Goal: Complete application form: Complete application form

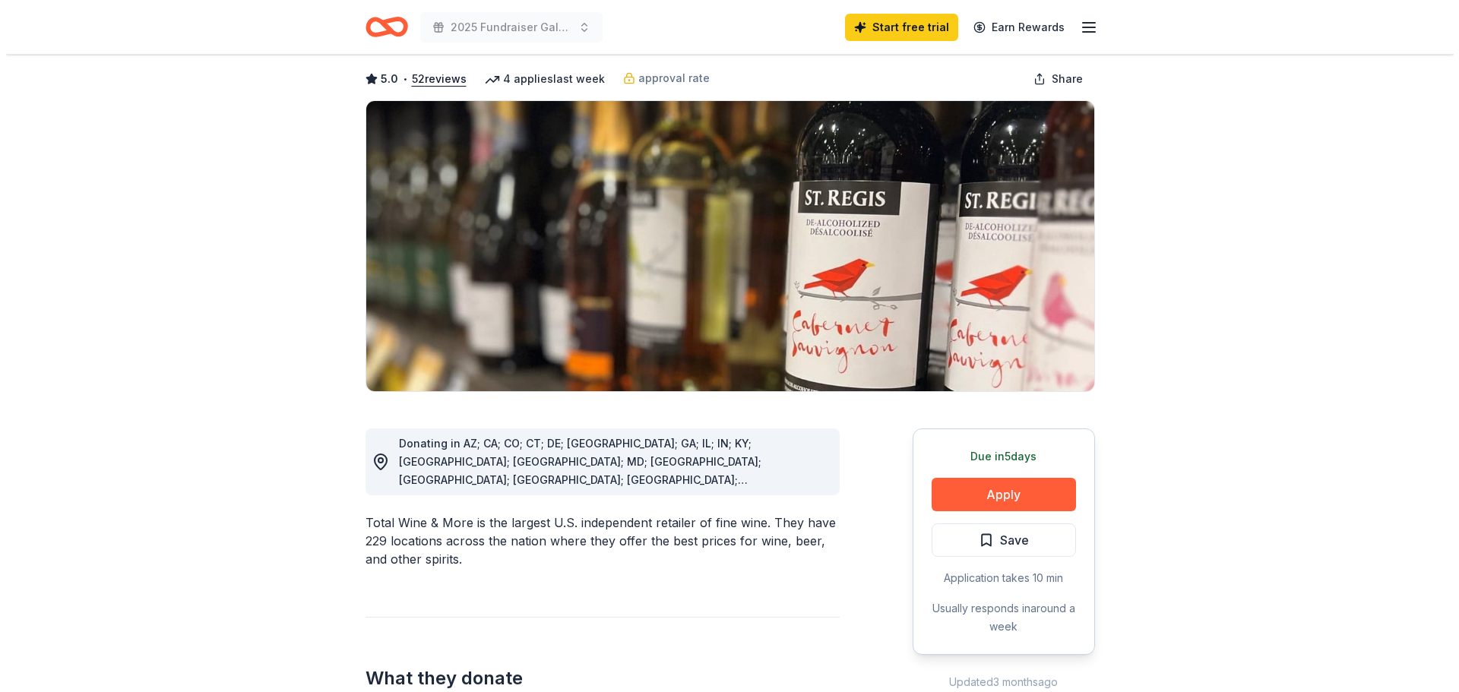
scroll to position [228, 0]
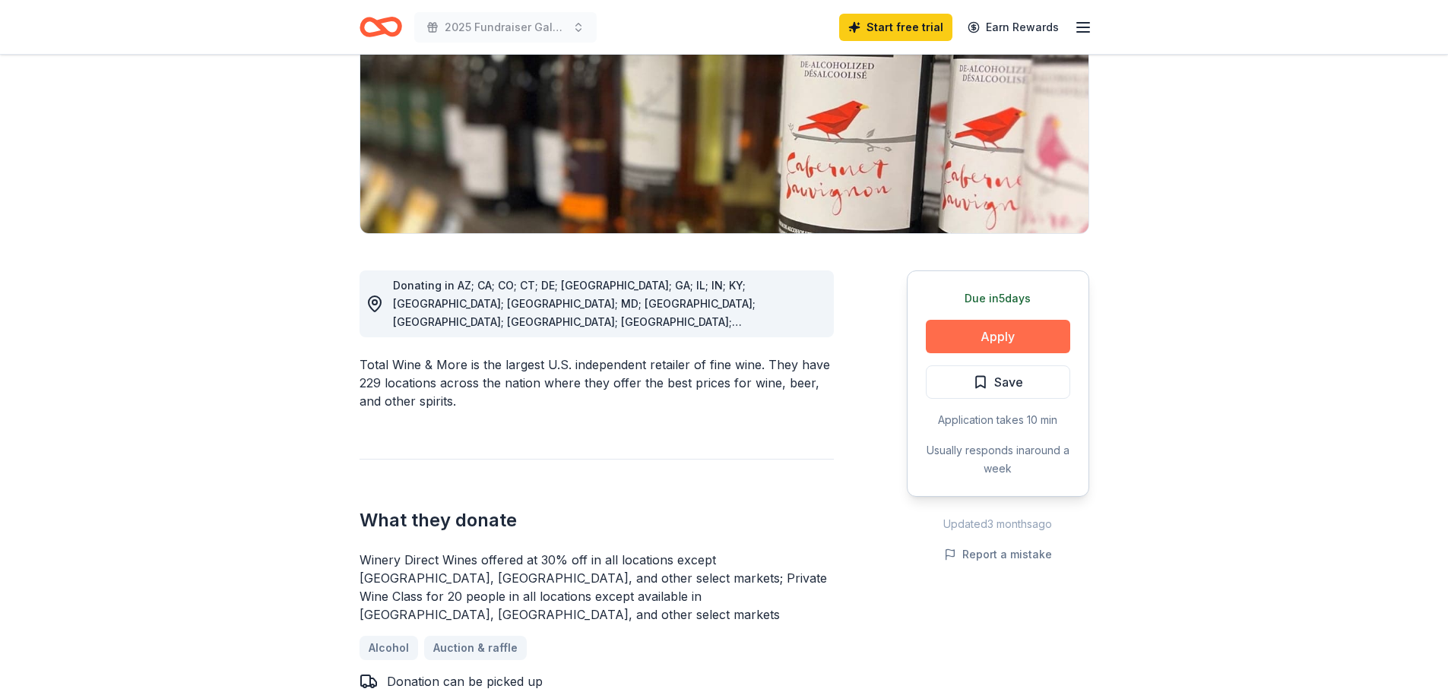
click at [1014, 334] on button "Apply" at bounding box center [998, 336] width 144 height 33
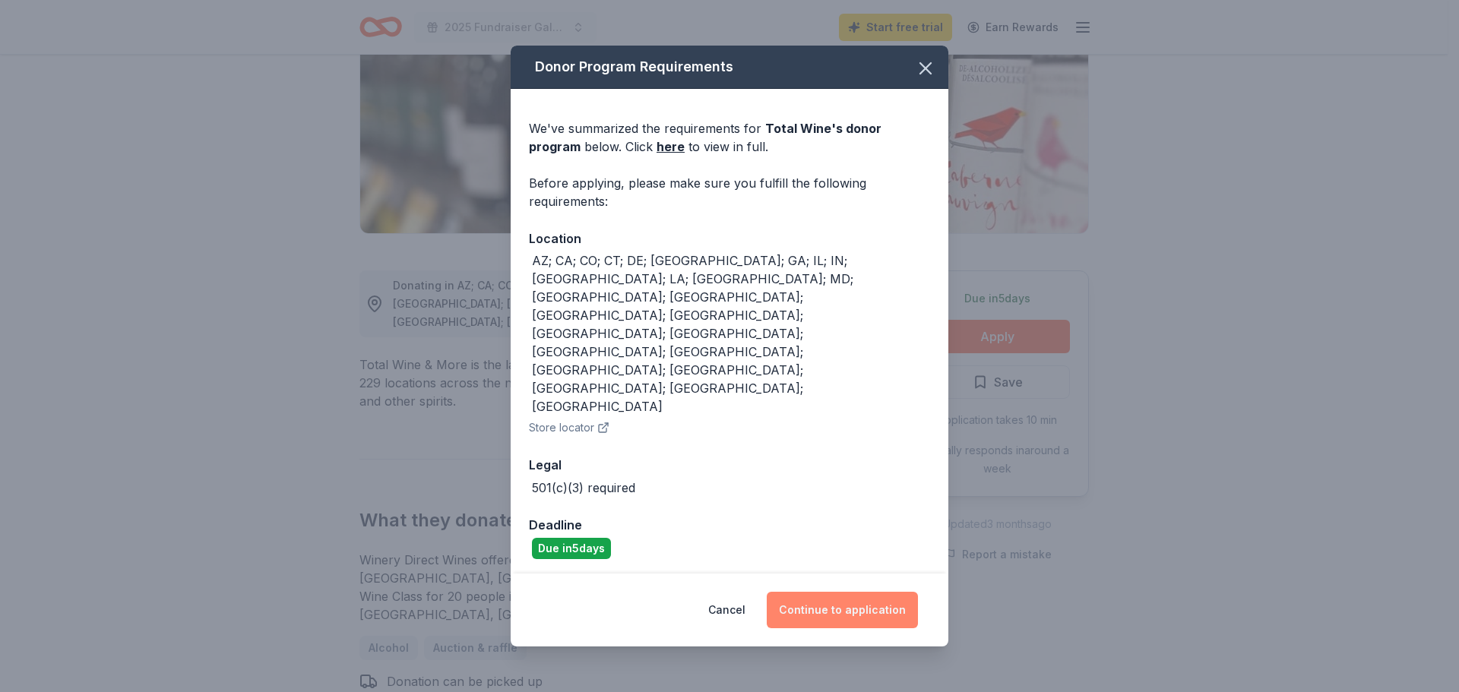
click at [852, 592] on button "Continue to application" at bounding box center [842, 610] width 151 height 36
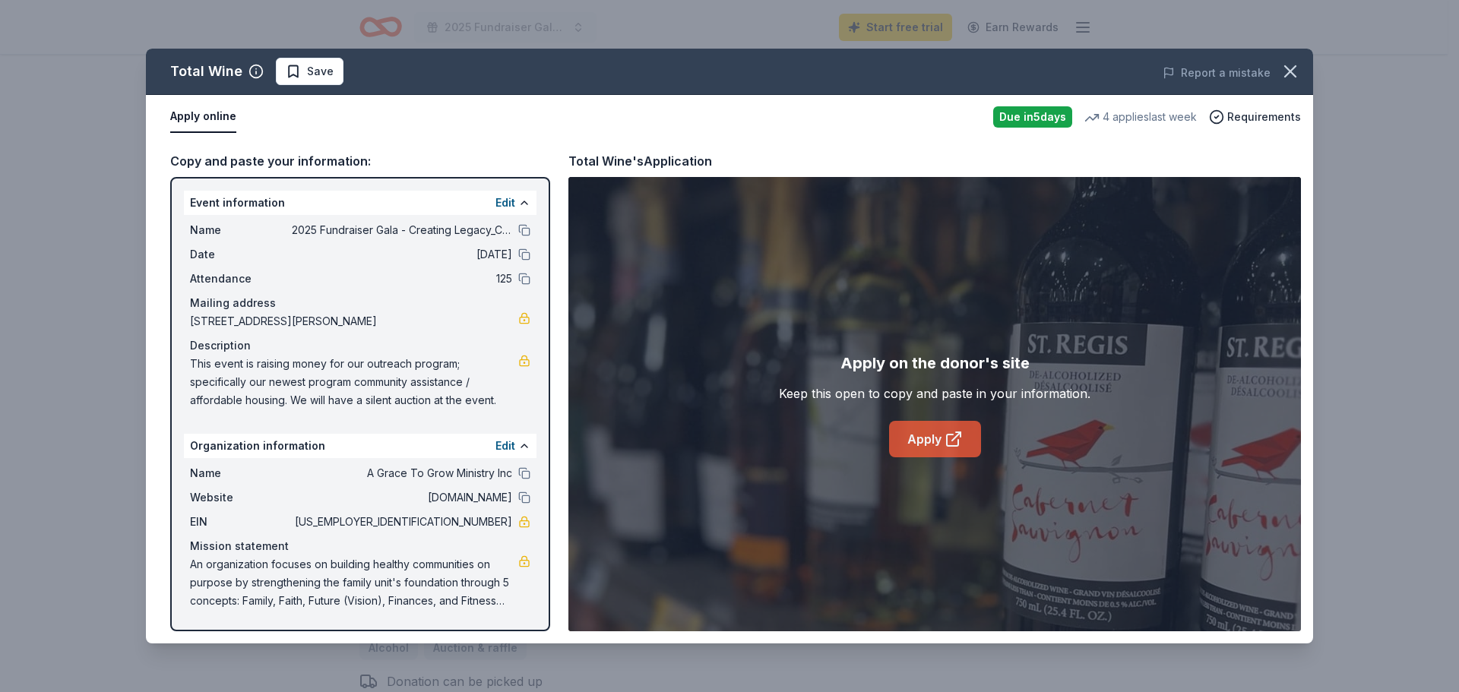
click at [926, 427] on link "Apply" at bounding box center [935, 439] width 92 height 36
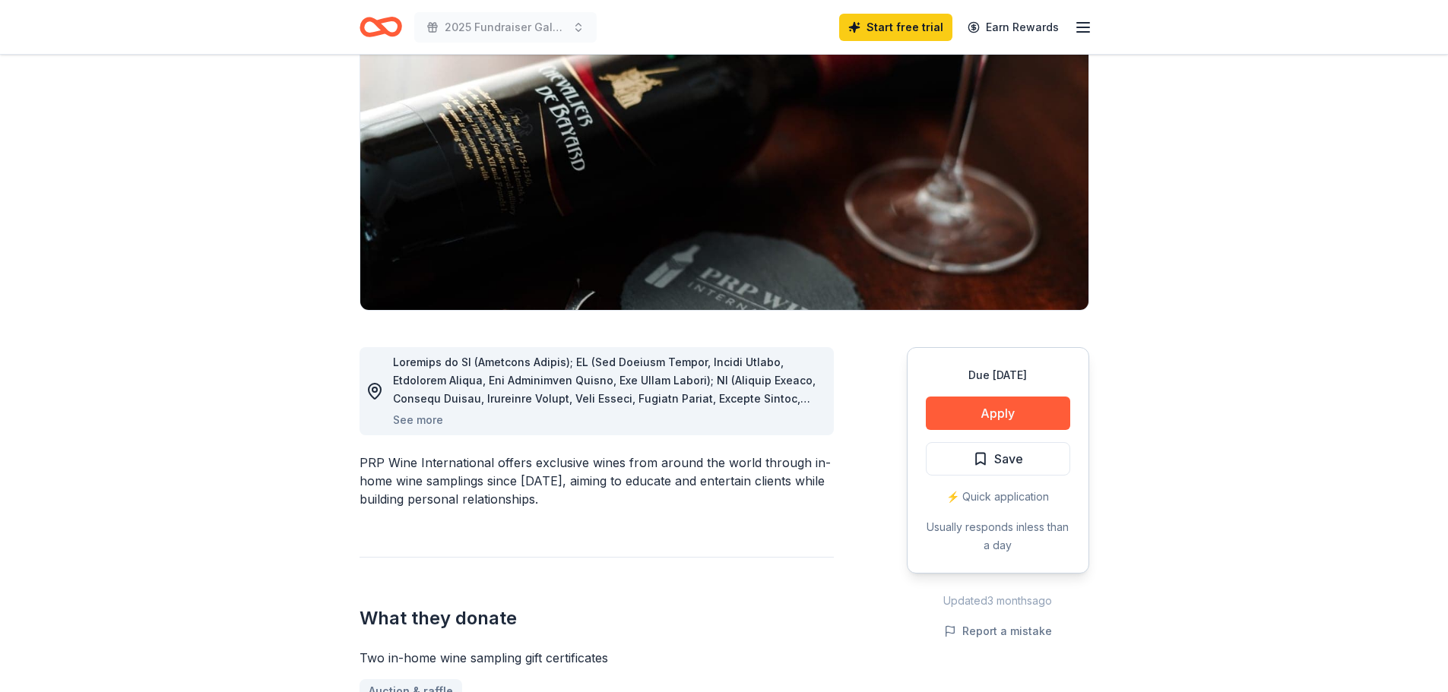
scroll to position [152, 0]
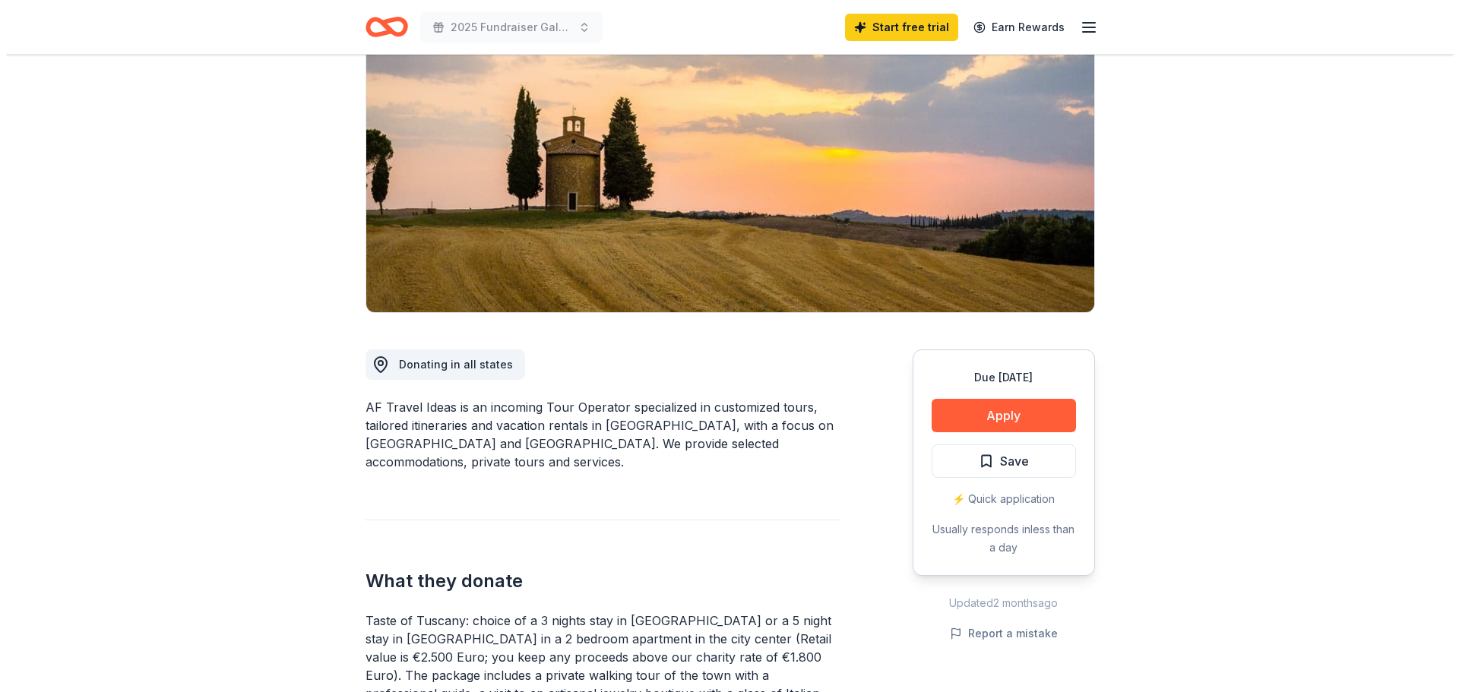
scroll to position [152, 0]
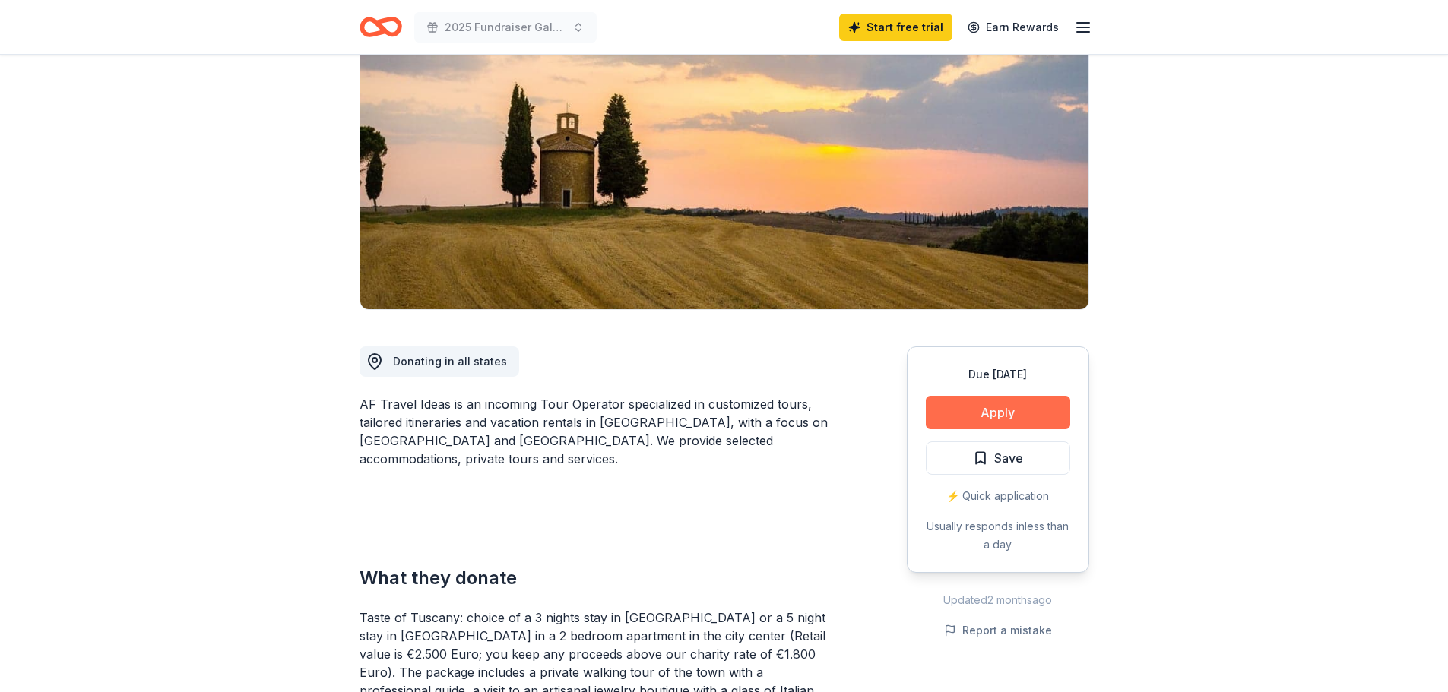
click at [1012, 413] on button "Apply" at bounding box center [998, 412] width 144 height 33
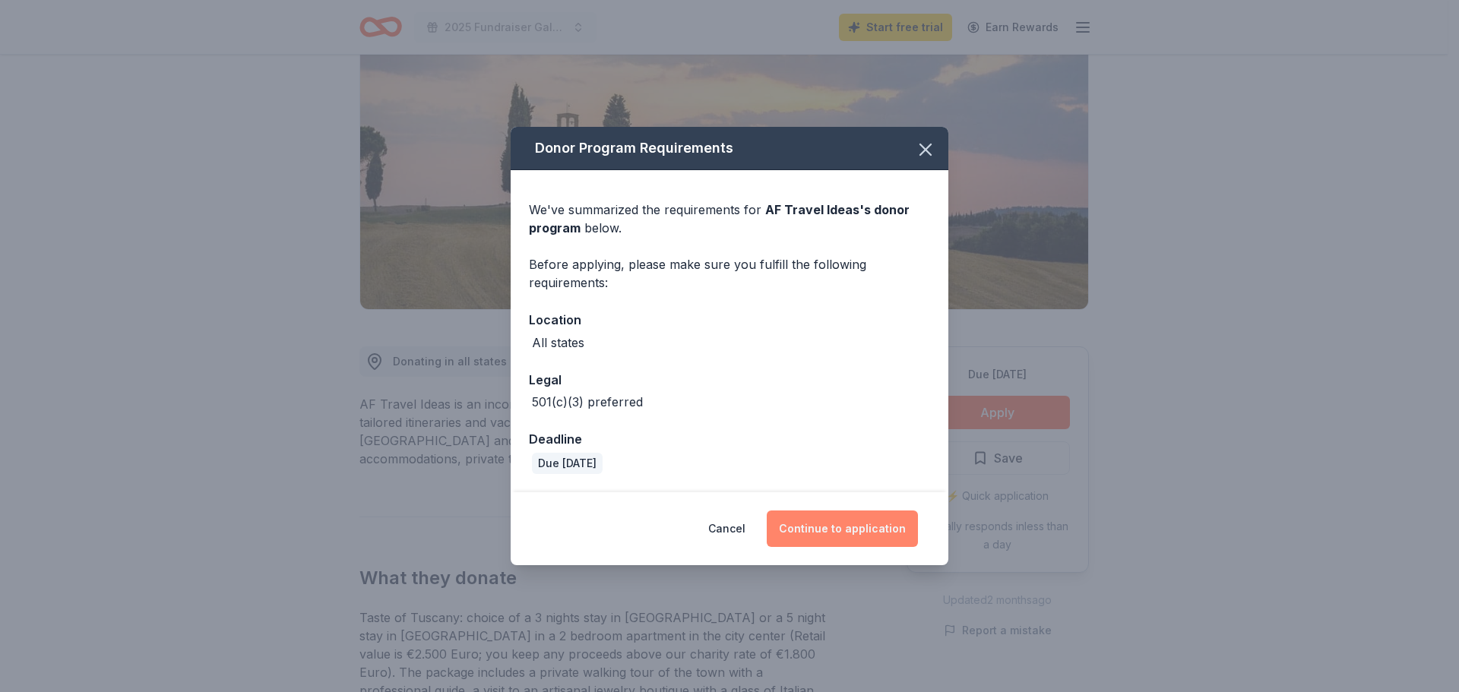
click at [862, 527] on button "Continue to application" at bounding box center [842, 529] width 151 height 36
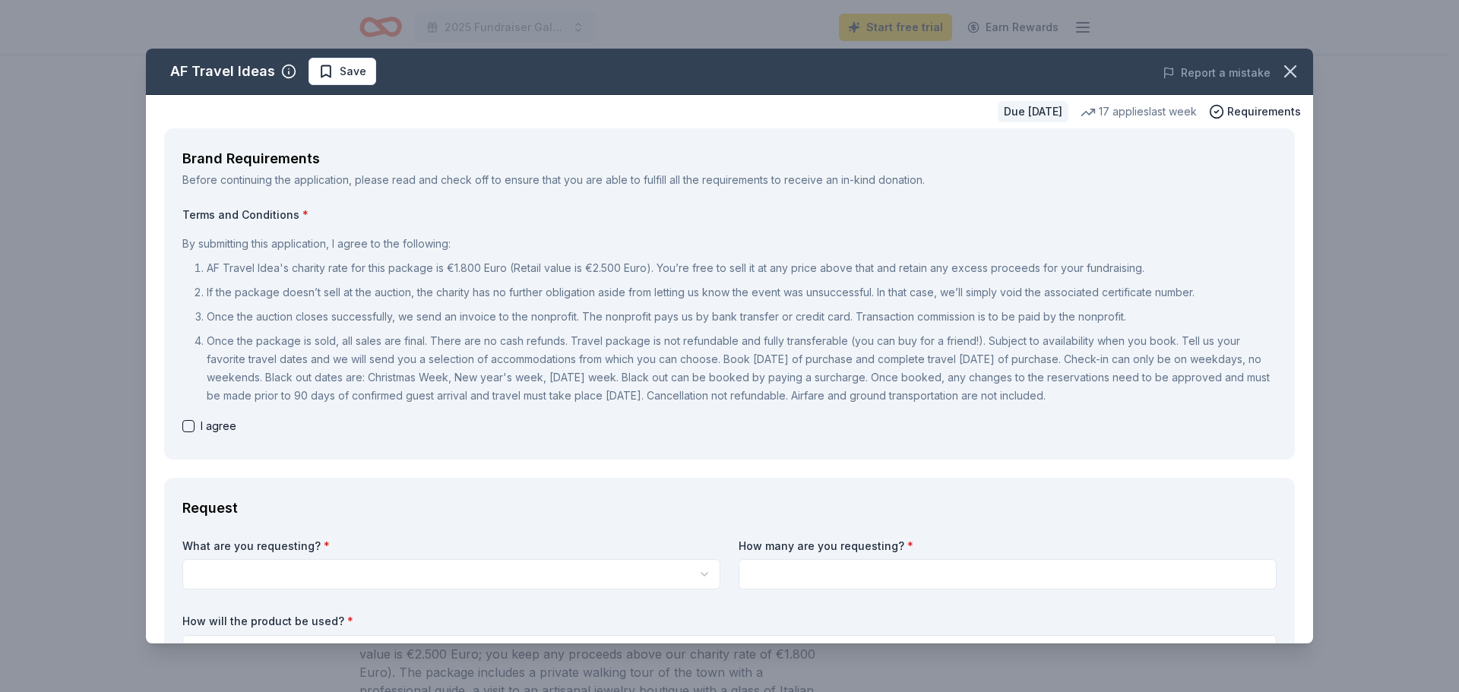
click at [188, 426] on button "button" at bounding box center [188, 426] width 12 height 12
checkbox input "true"
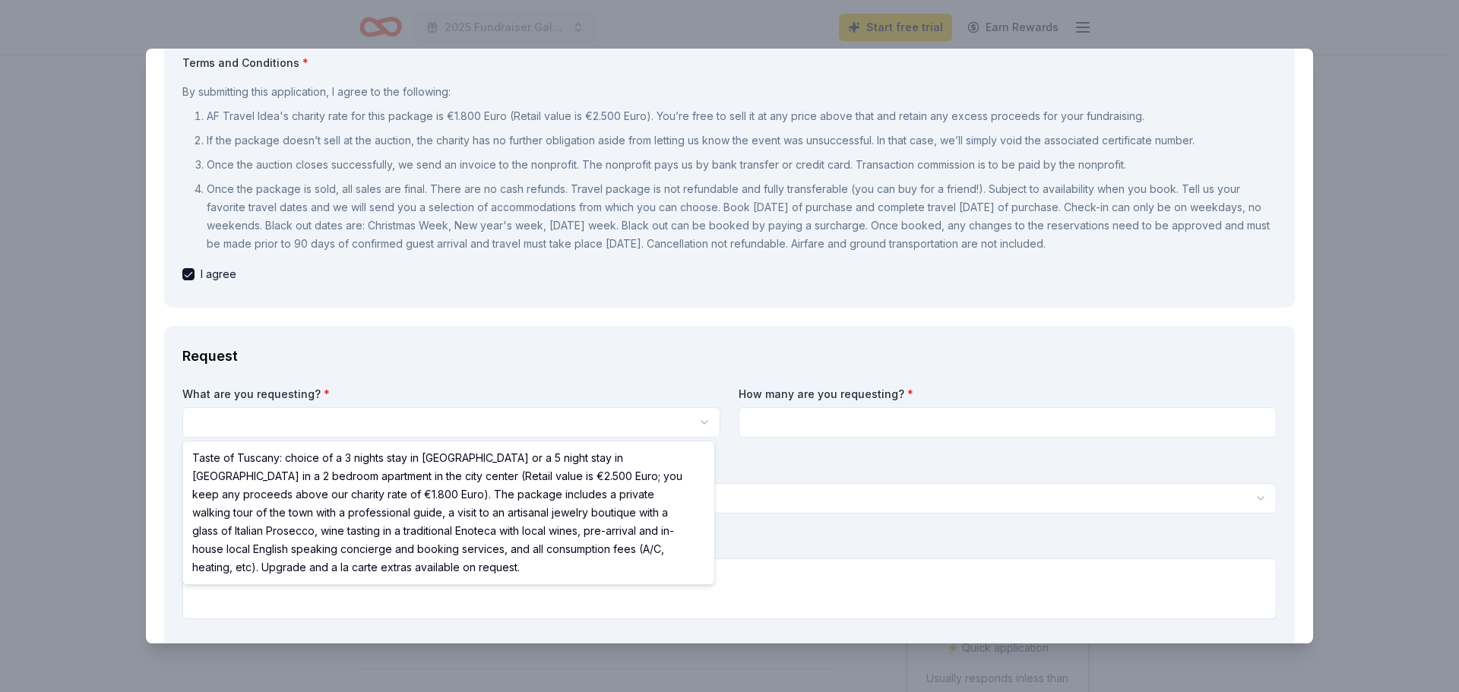
click at [275, 413] on html "2025 Fundraiser Gala - Creating Legacy_Celebrating Family Start free trial Earn…" at bounding box center [729, 346] width 1459 height 692
select select "Taste of Tuscany: choice of a 3 nights stay in Florence or a 5 night stay in Co…"
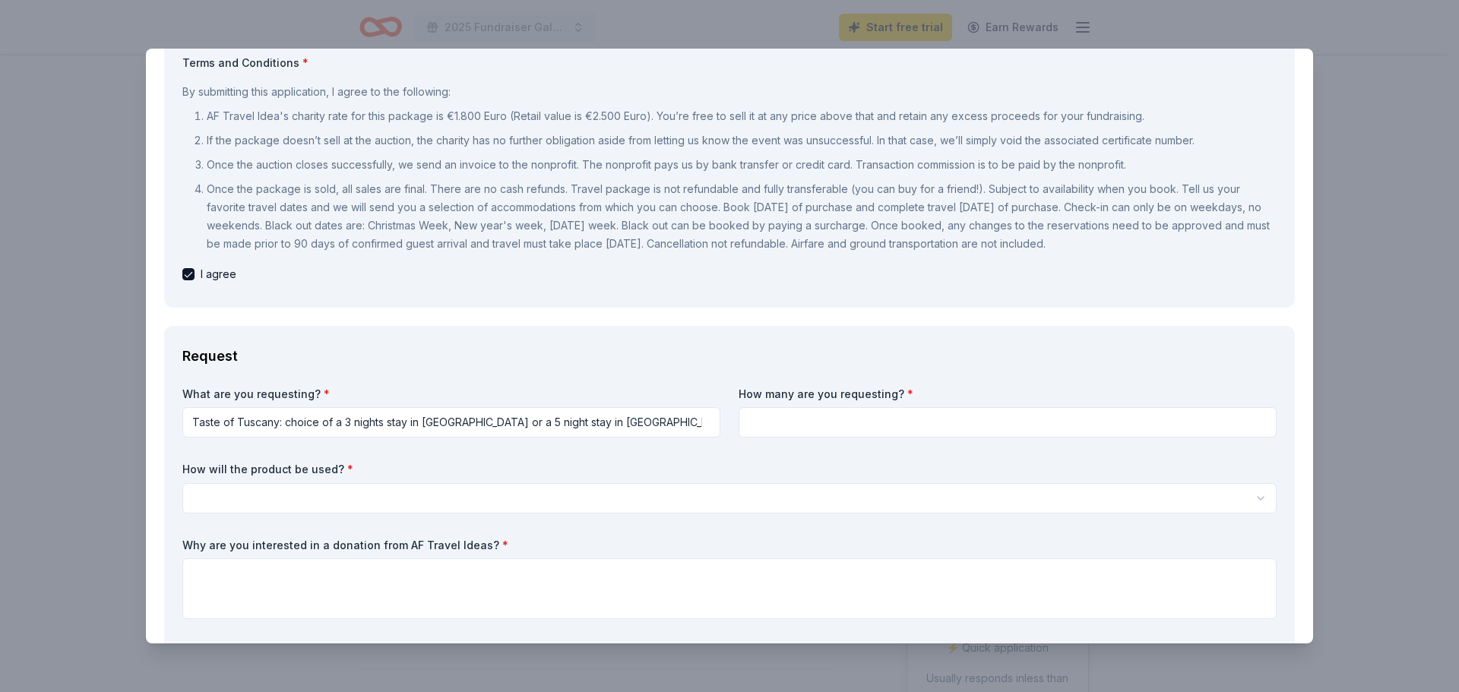
click at [826, 418] on input at bounding box center [1008, 422] width 538 height 30
type input "2"
click at [314, 501] on html "2025 Fundraiser Gala - Creating Legacy_Celebrating Family Start free trial Earn…" at bounding box center [729, 346] width 1459 height 692
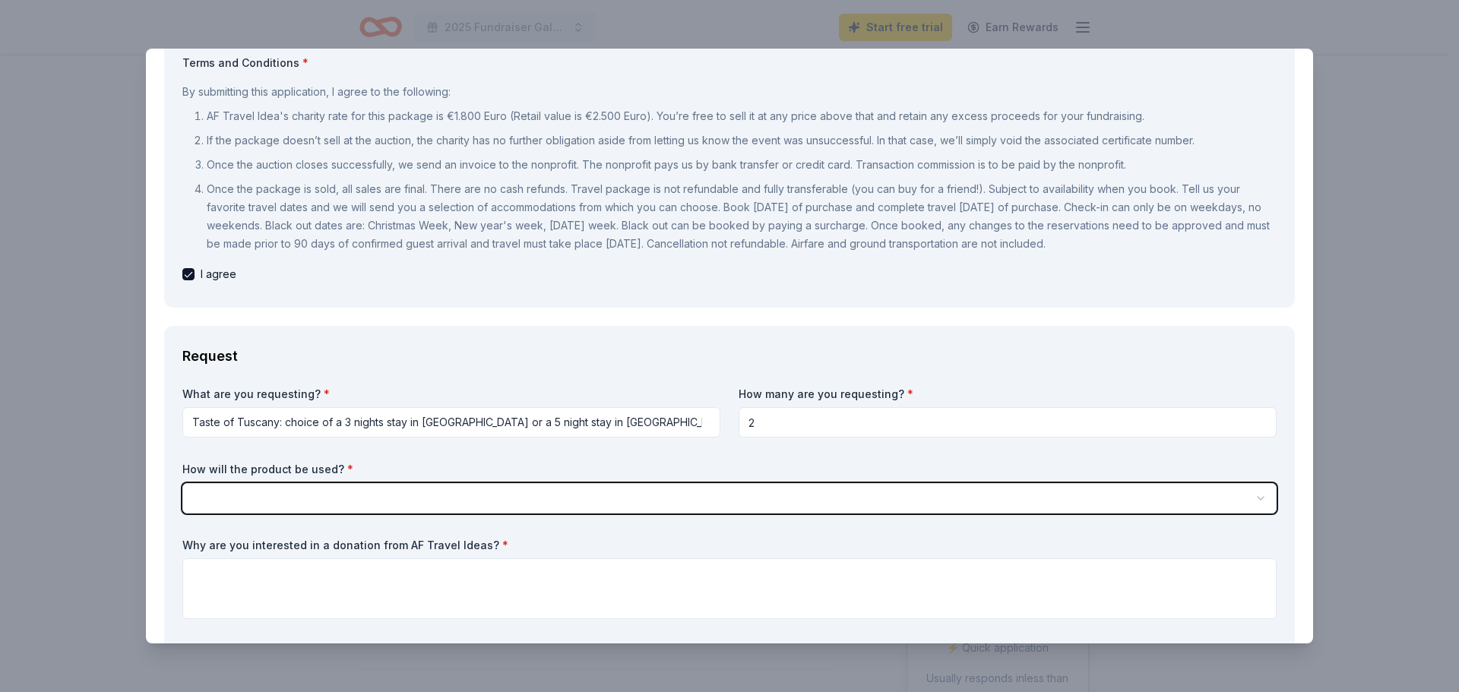
click at [312, 499] on html "2025 Fundraiser Gala - Creating Legacy_Celebrating Family Start free trial Earn…" at bounding box center [729, 346] width 1459 height 692
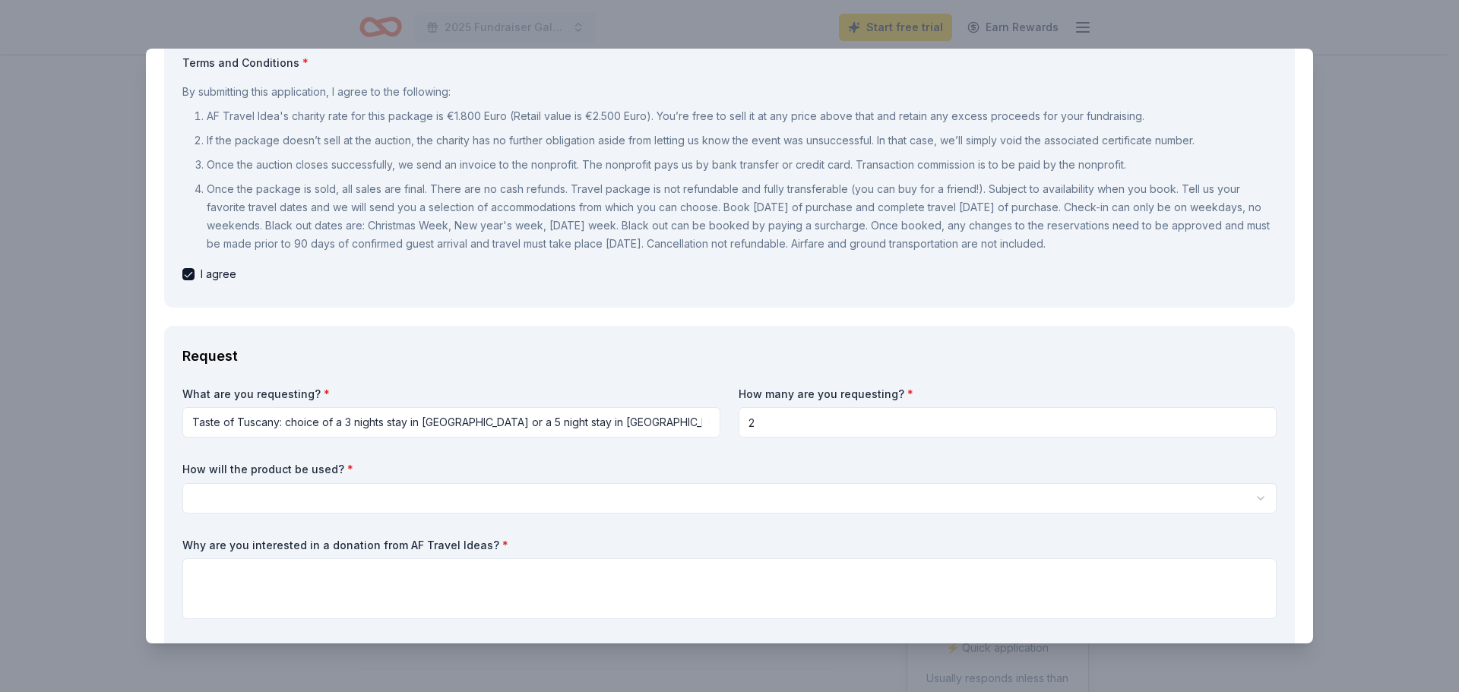
click at [378, 486] on html "2025 Fundraiser Gala - Creating Legacy_Celebrating Family Start free trial Earn…" at bounding box center [729, 346] width 1459 height 692
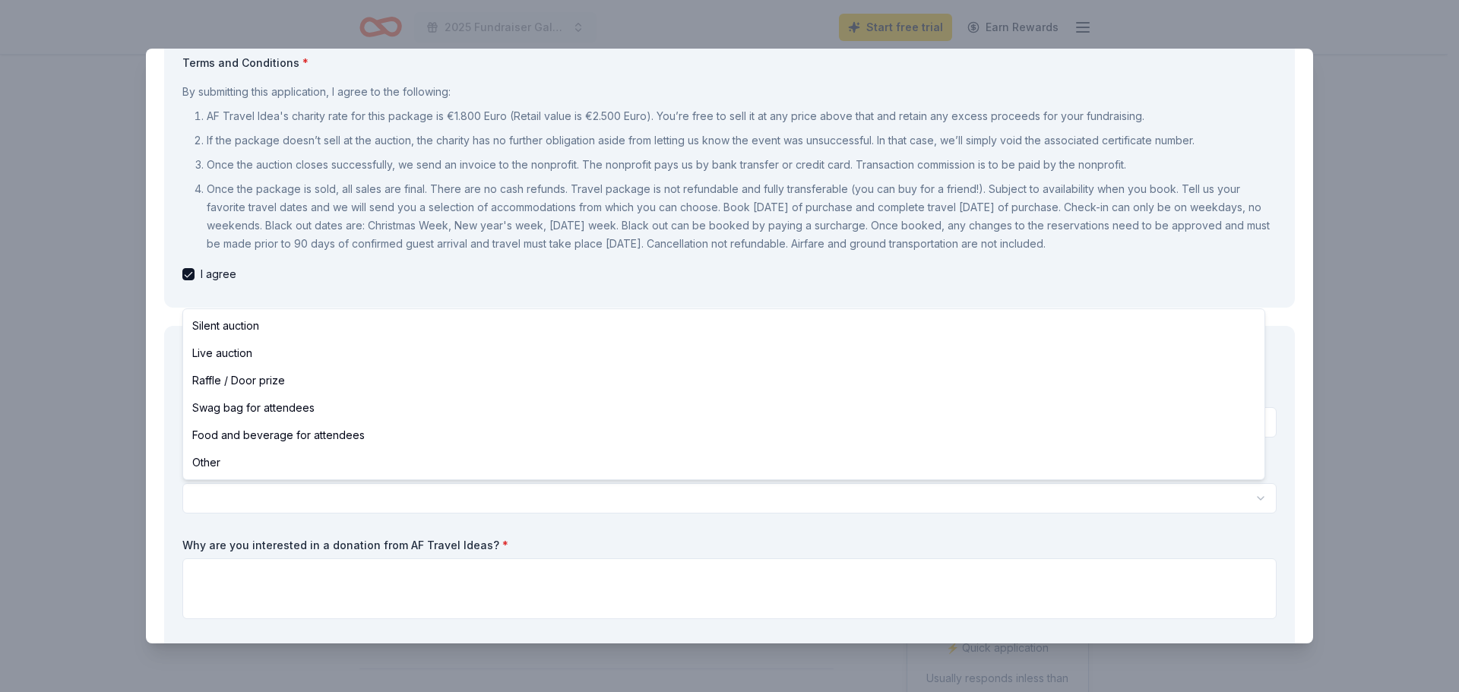
select select "silentAuction"
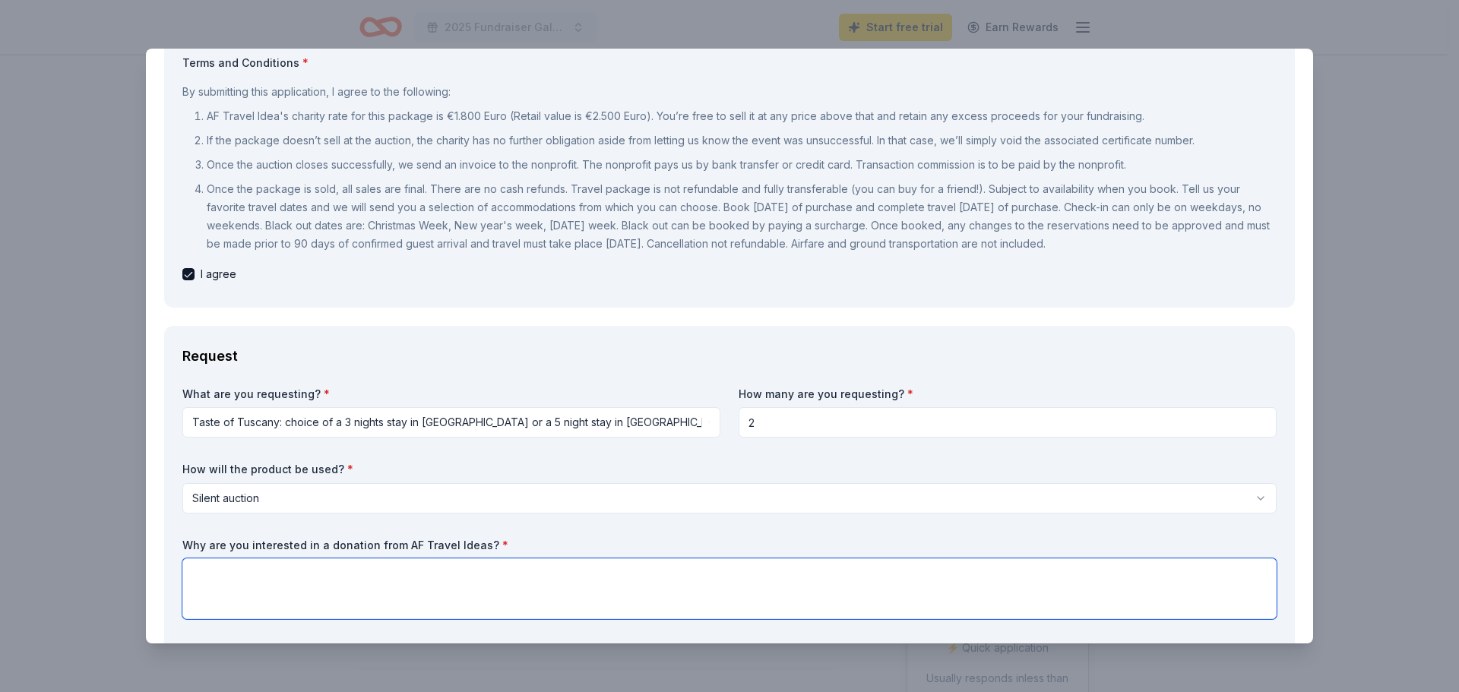
click at [240, 579] on textarea at bounding box center [729, 589] width 1094 height 61
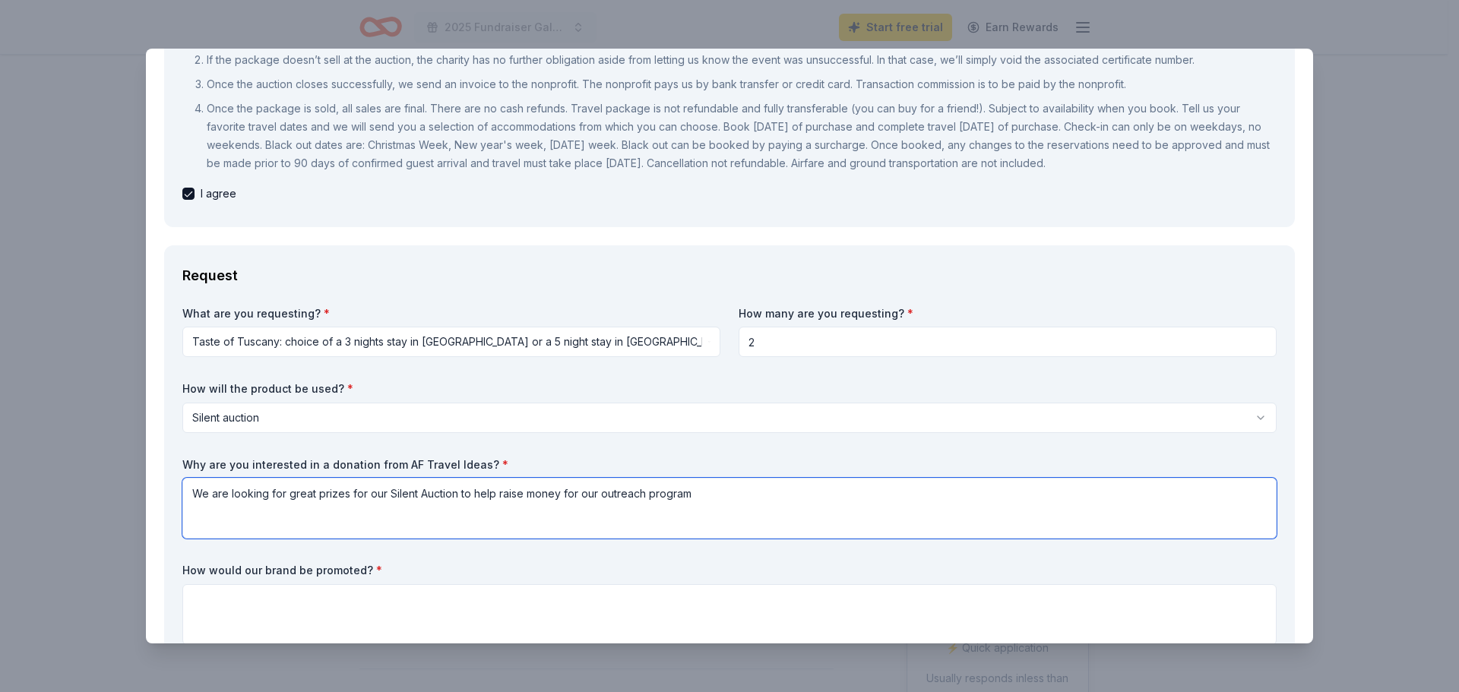
scroll to position [456, 0]
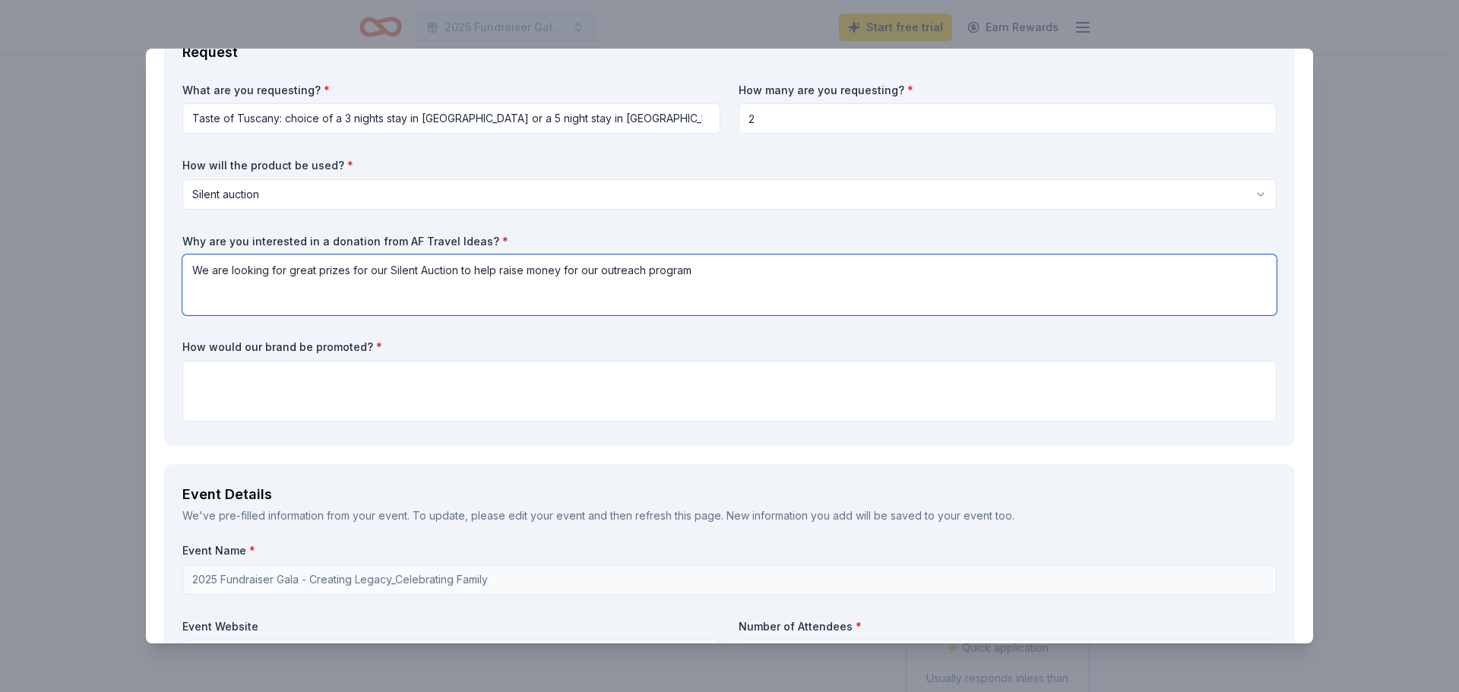
type textarea "We are looking for great prizes for our Silent Auction to help raise money for …"
click at [496, 369] on textarea at bounding box center [729, 391] width 1094 height 61
type textarea "S"
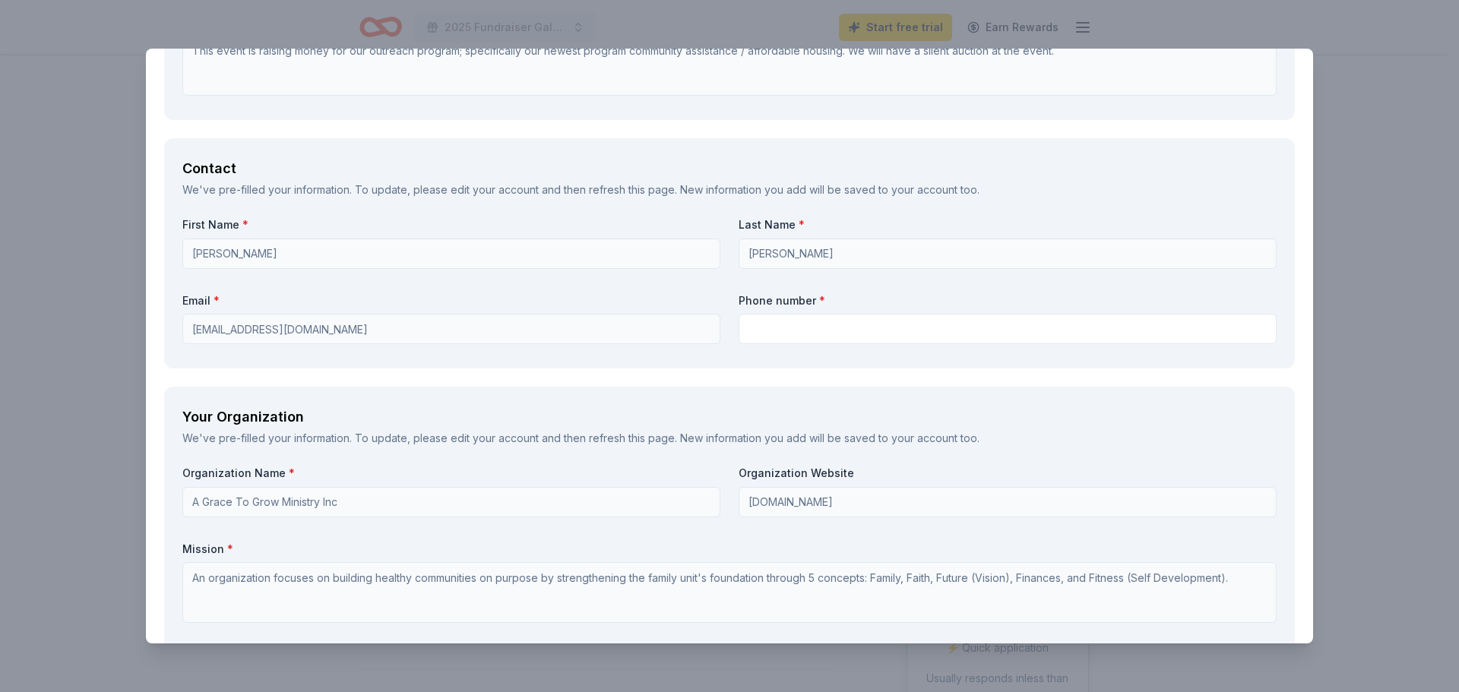
scroll to position [1292, 0]
type textarea "In all social media outlets, printed material, and announced at our Annual Gala."
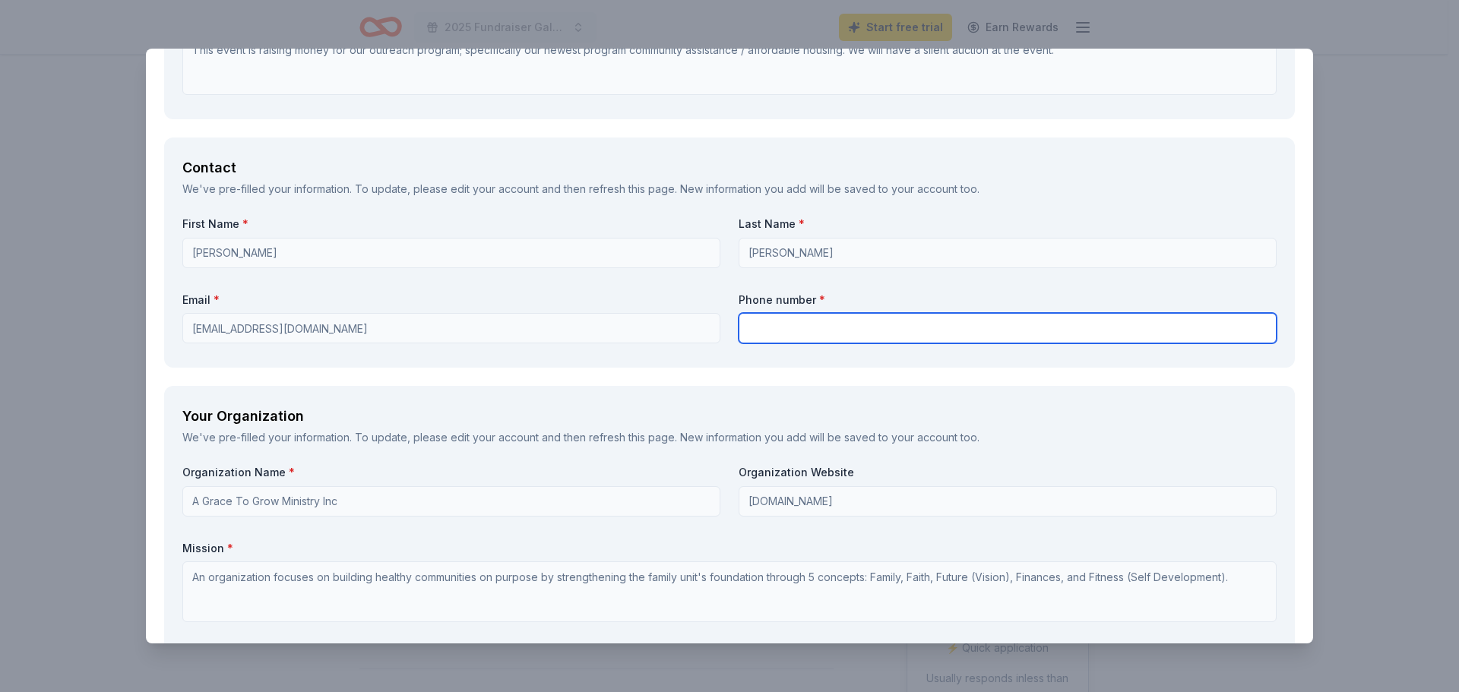
click at [799, 332] on input "text" at bounding box center [1008, 328] width 538 height 30
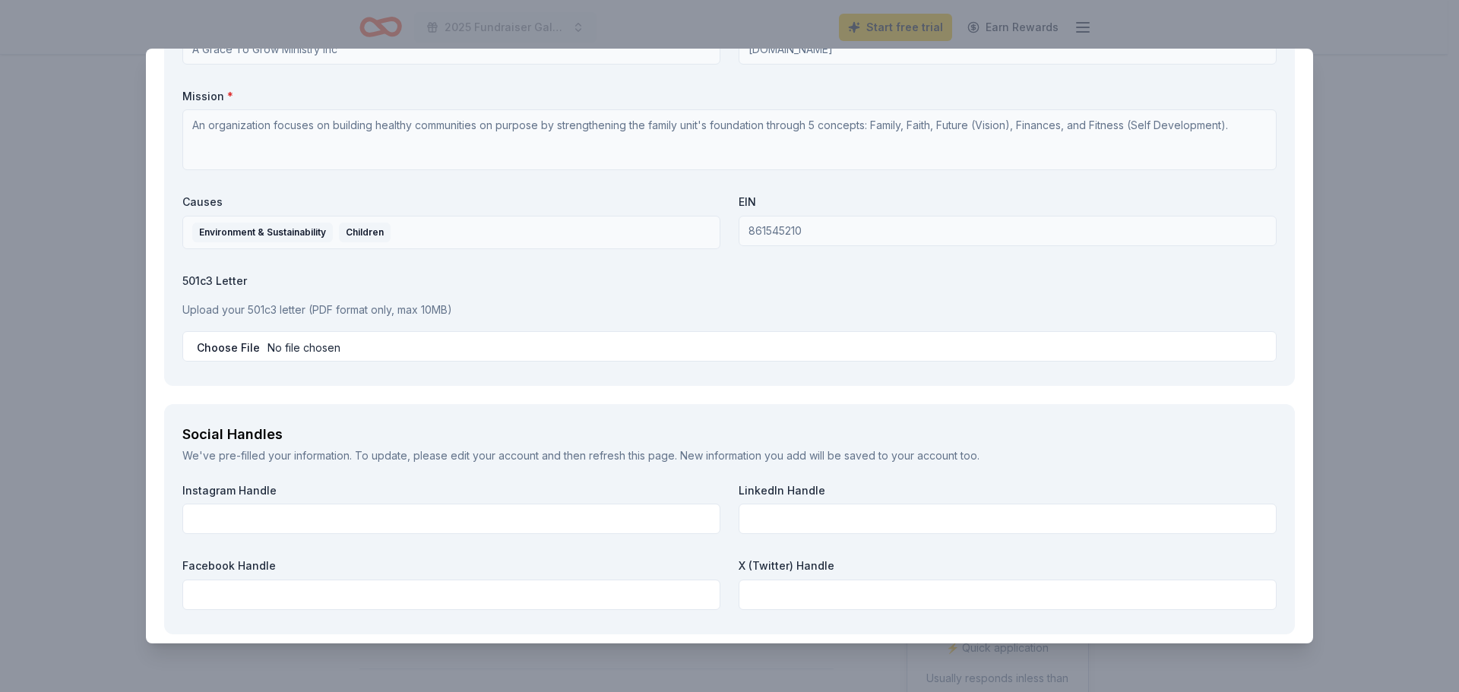
scroll to position [1748, 0]
type input "8649939243"
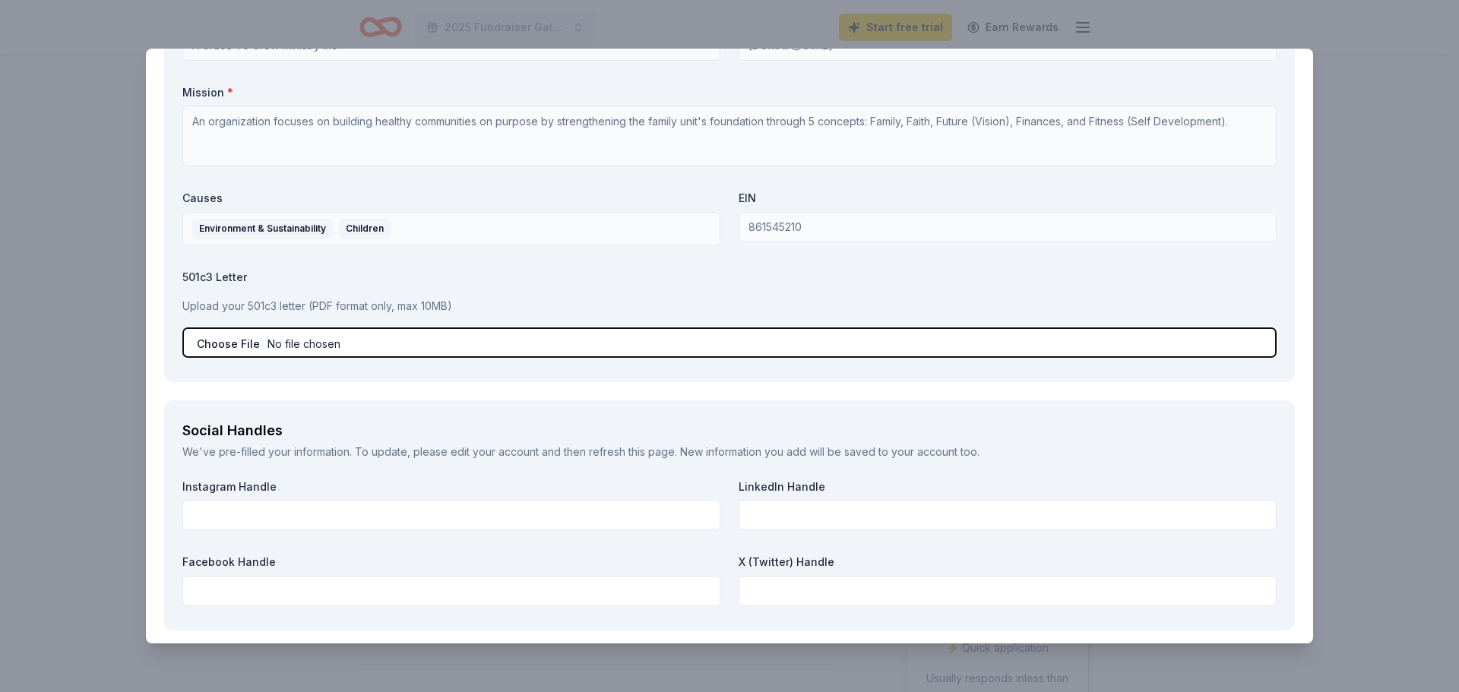
click at [225, 345] on input "file" at bounding box center [729, 343] width 1094 height 30
click at [256, 349] on input "file" at bounding box center [729, 343] width 1094 height 30
type input "C:\fakepath\AGTG EIN.pdf"
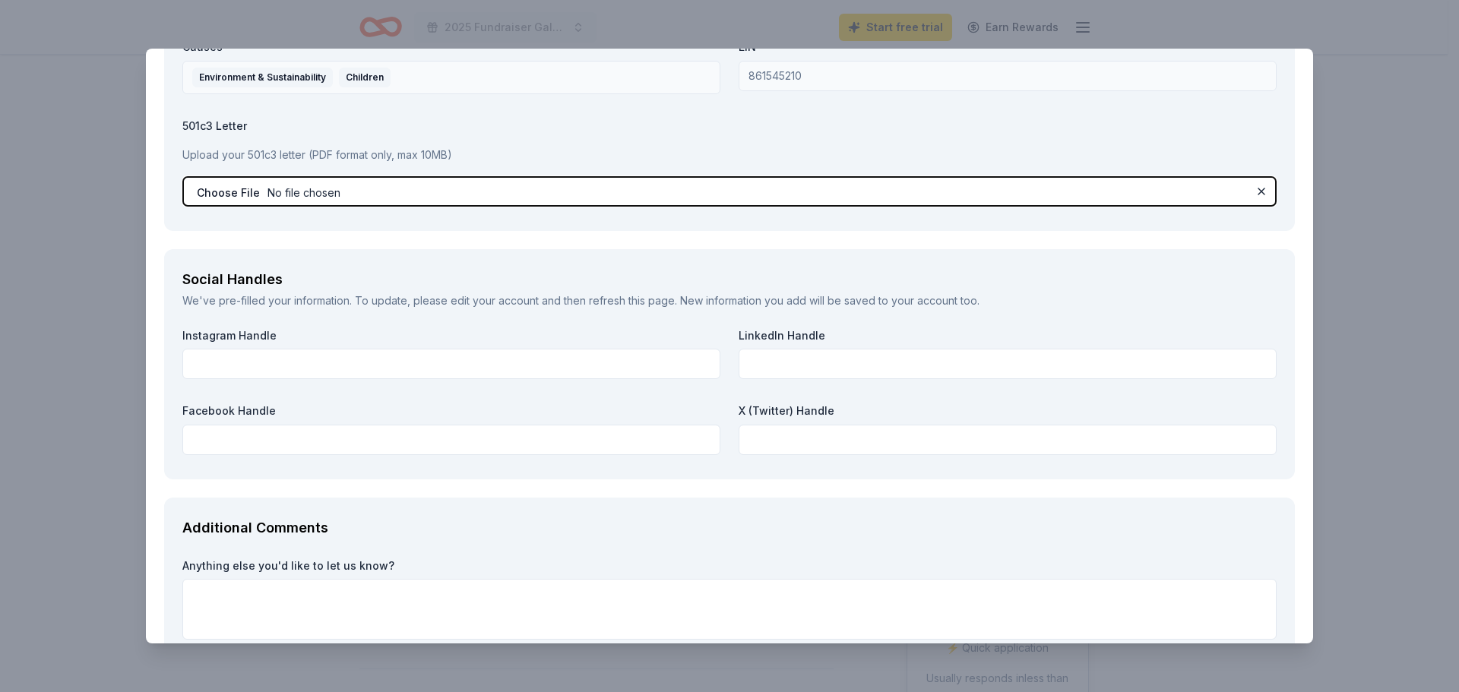
scroll to position [1900, 0]
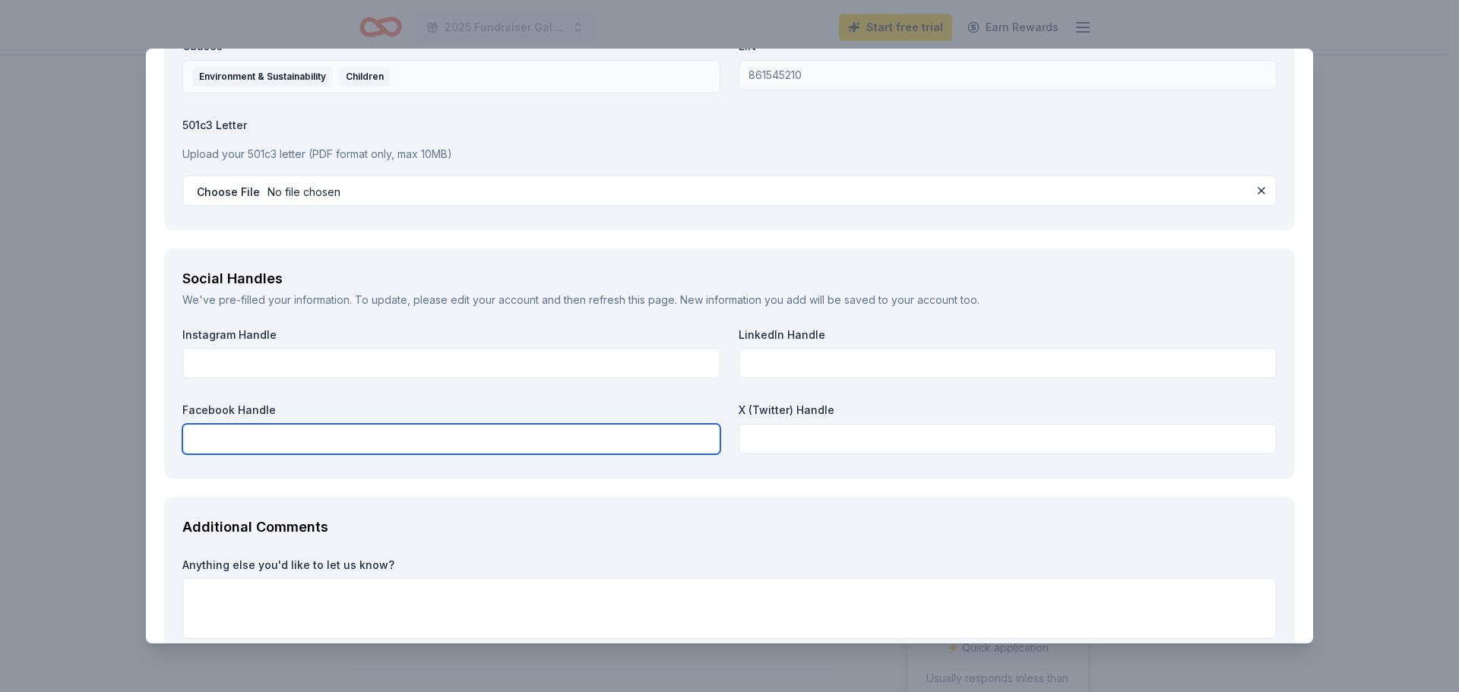
click at [400, 443] on input "text" at bounding box center [451, 439] width 538 height 30
type input "A Grace to Grow"
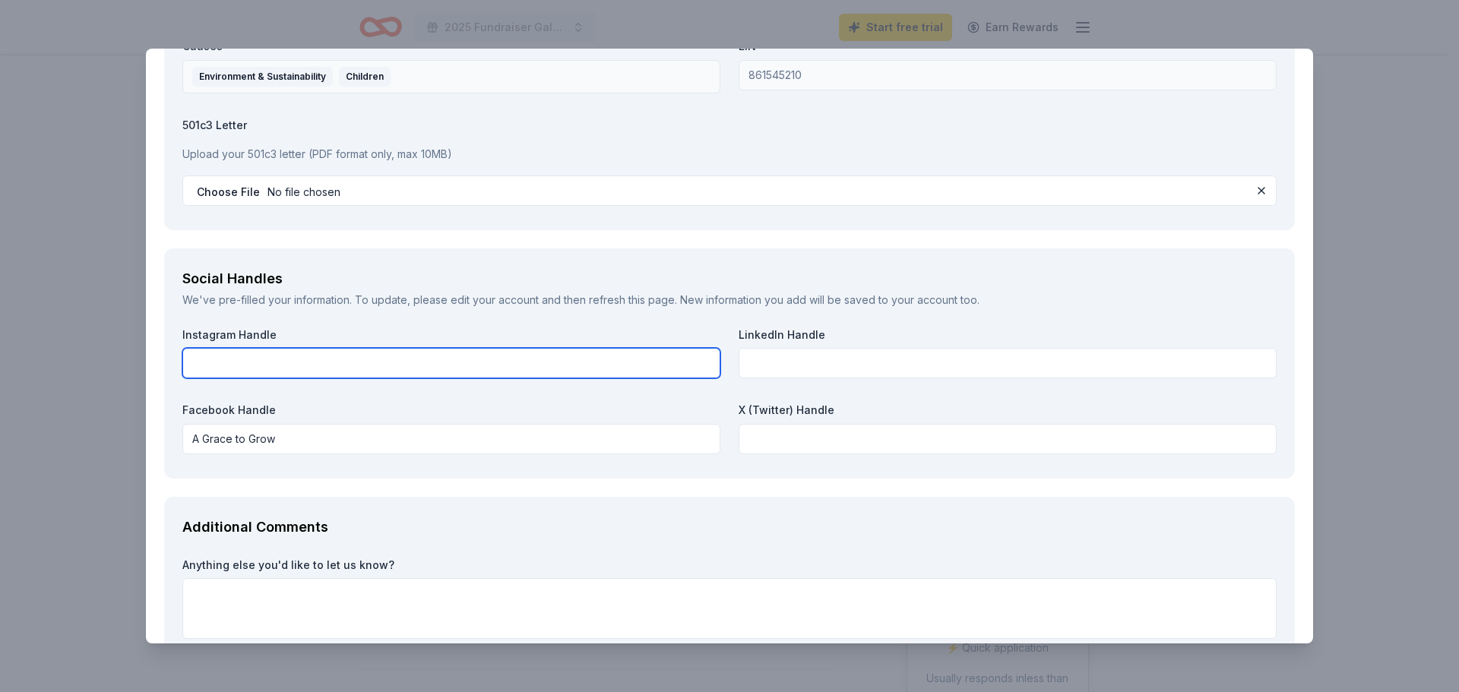
click at [451, 359] on input "text" at bounding box center [451, 363] width 538 height 30
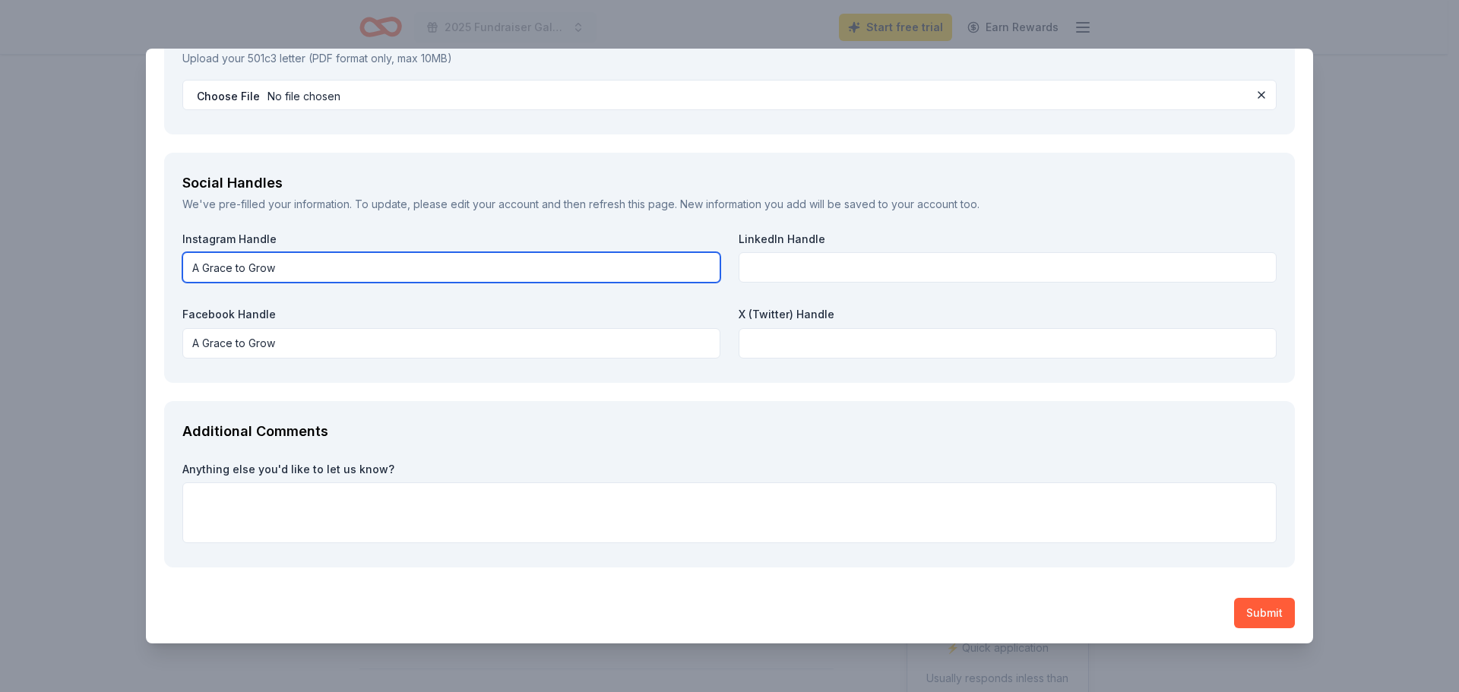
scroll to position [1999, 0]
type input "A Grace to Grow"
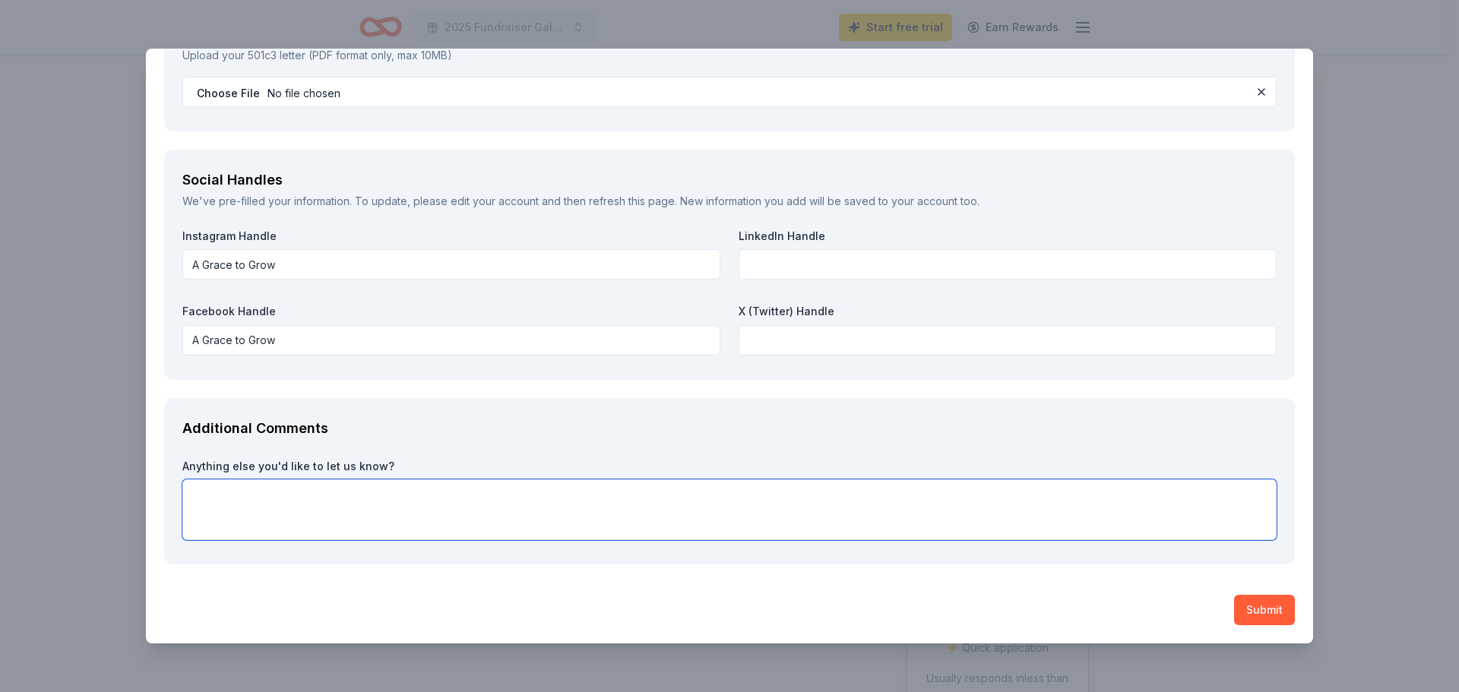
click at [395, 481] on textarea at bounding box center [729, 510] width 1094 height 61
type textarea "P"
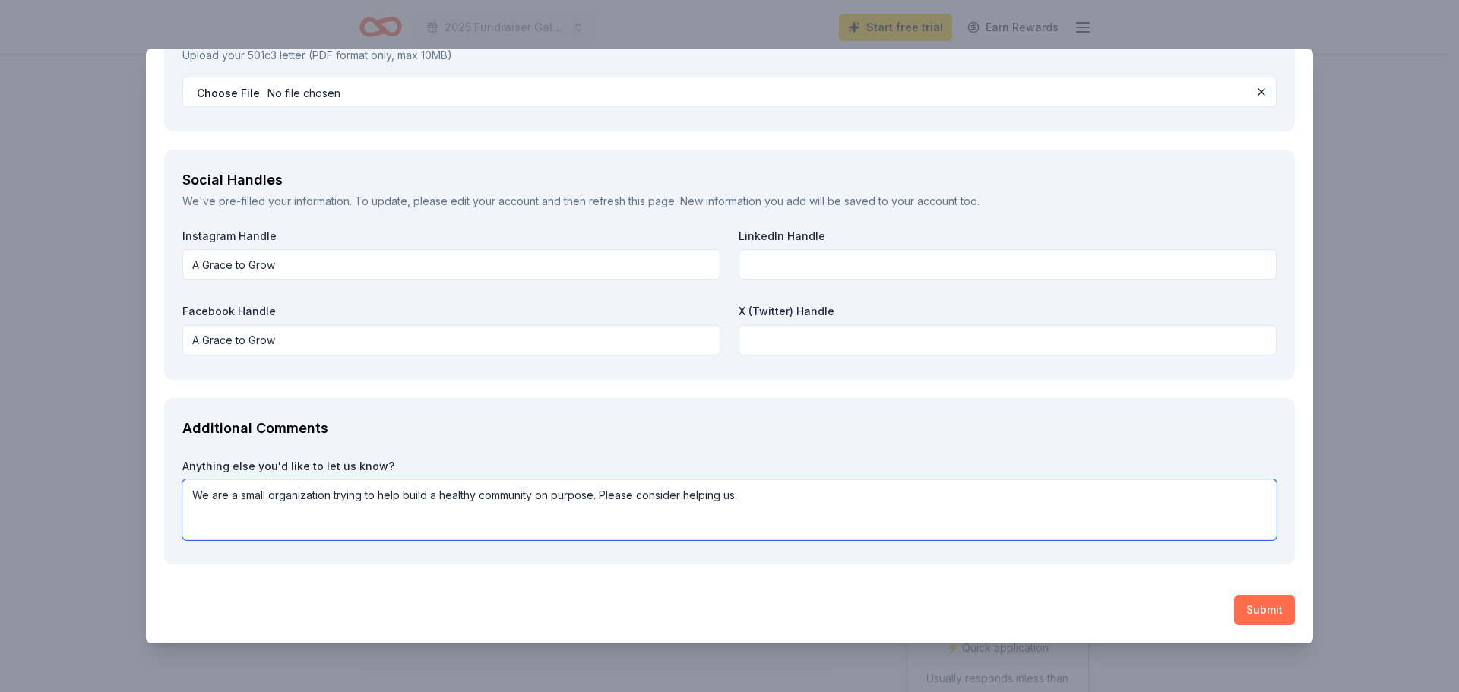
type textarea "We are a small organization trying to help build a healthy community on purpose…"
click at [1265, 603] on button "Submit" at bounding box center [1264, 610] width 61 height 30
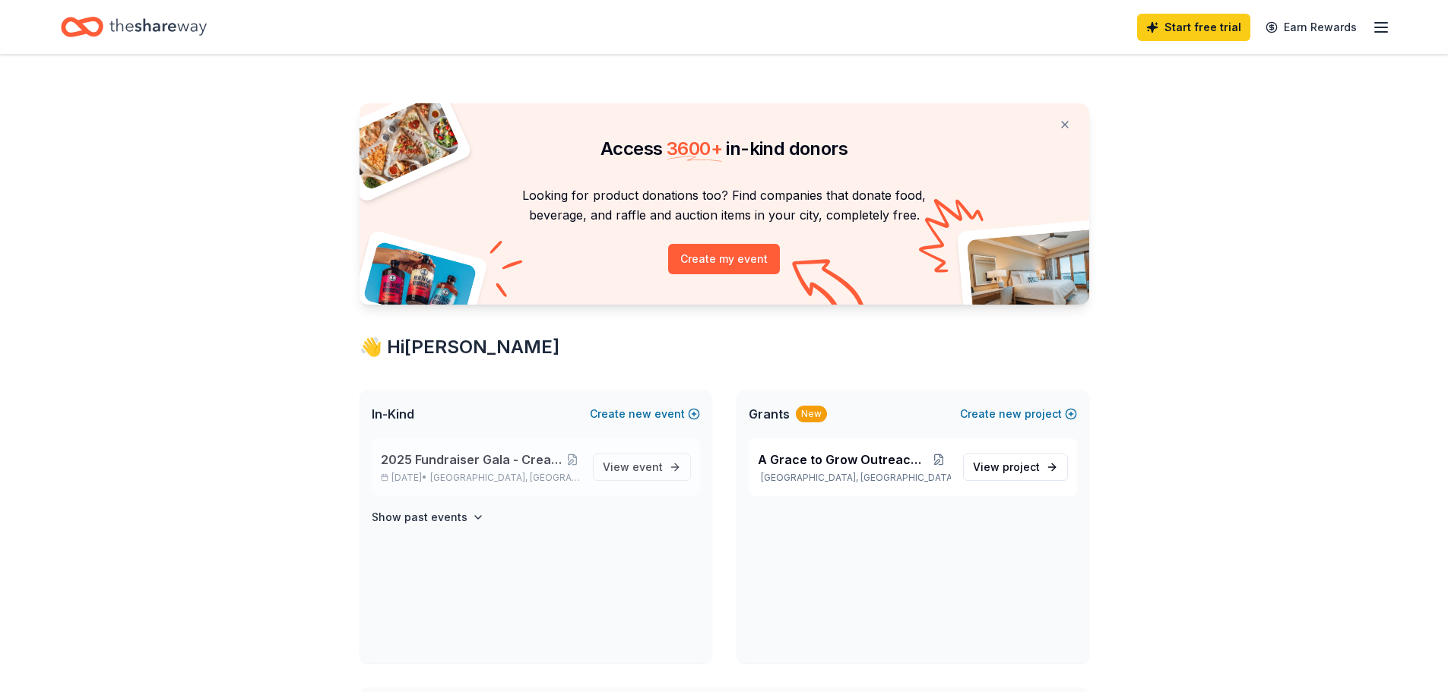
click at [468, 470] on div "2025 Fundraiser Gala - Creating Legacy_Celebrating Family Nov 21, 2025 • Simpso…" at bounding box center [481, 467] width 200 height 33
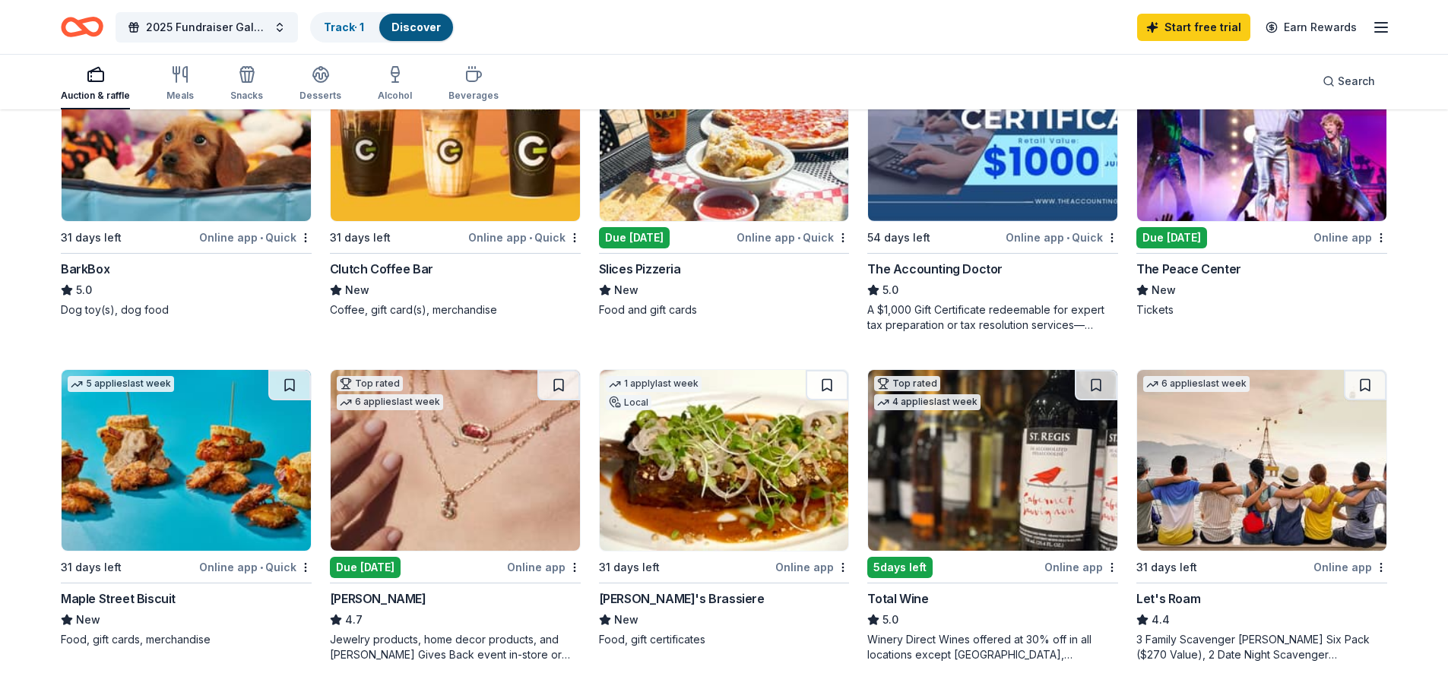
scroll to position [532, 0]
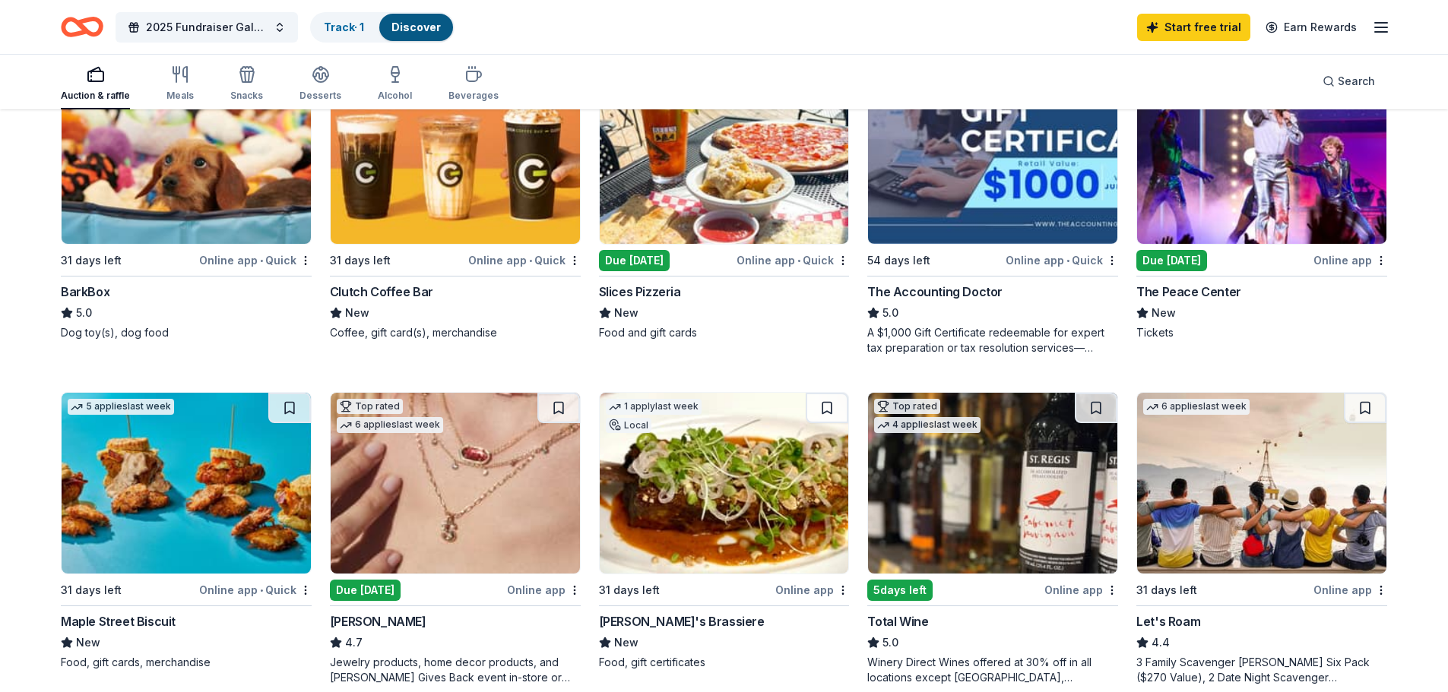
click at [1156, 255] on div "Due tomorrow" at bounding box center [1171, 260] width 71 height 21
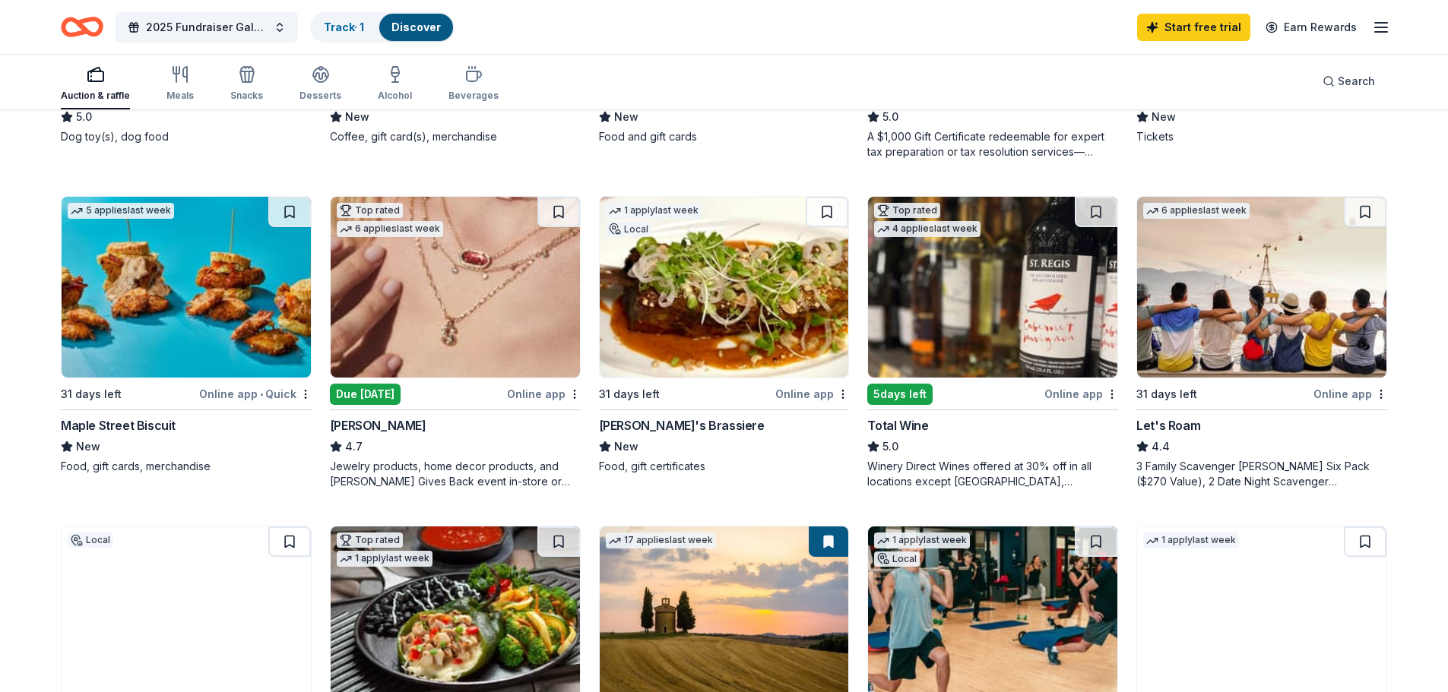
scroll to position [760, 0]
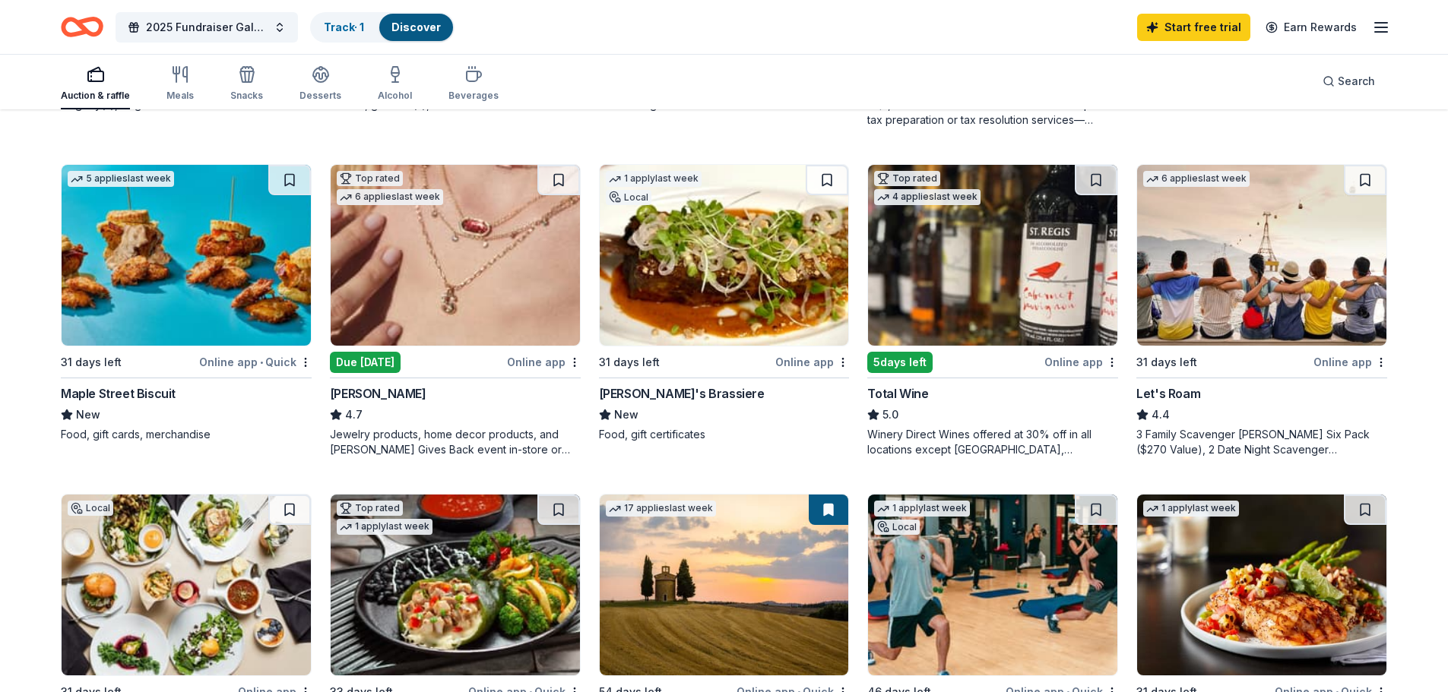
click at [213, 249] on img at bounding box center [186, 255] width 249 height 181
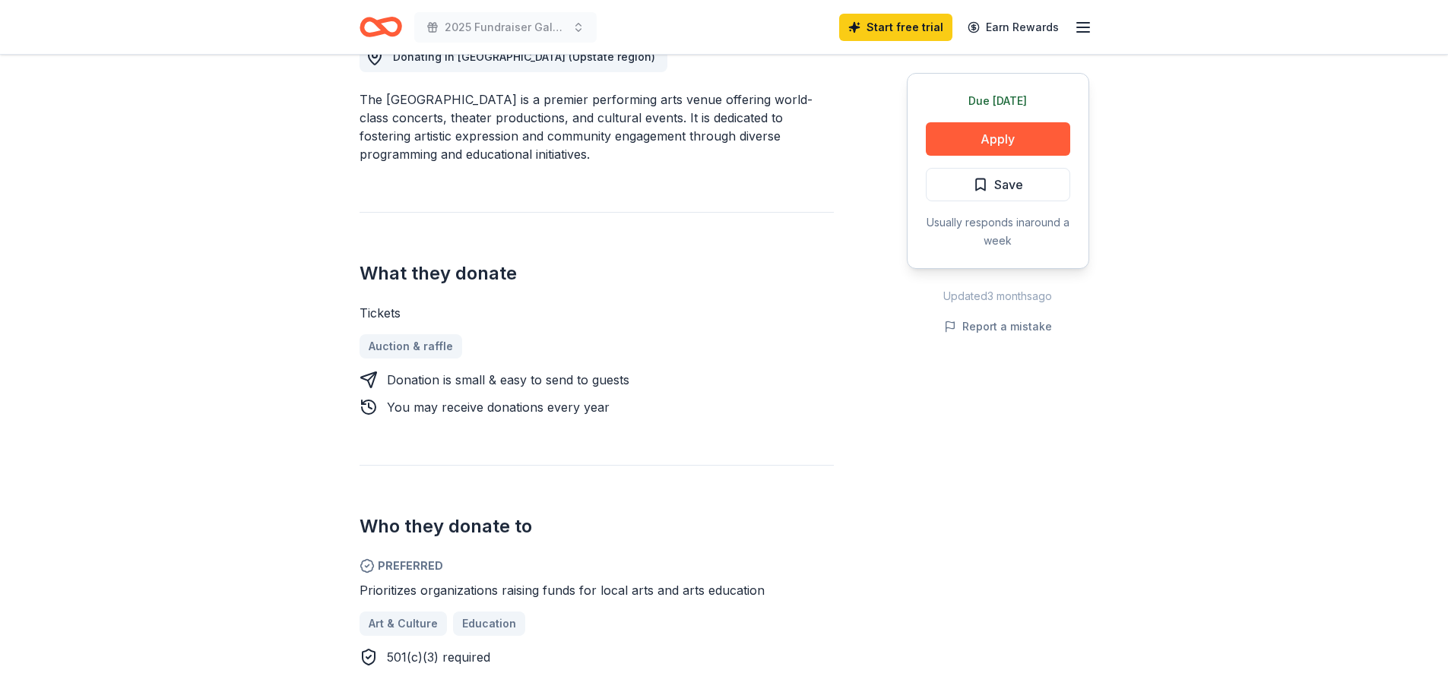
scroll to position [456, 0]
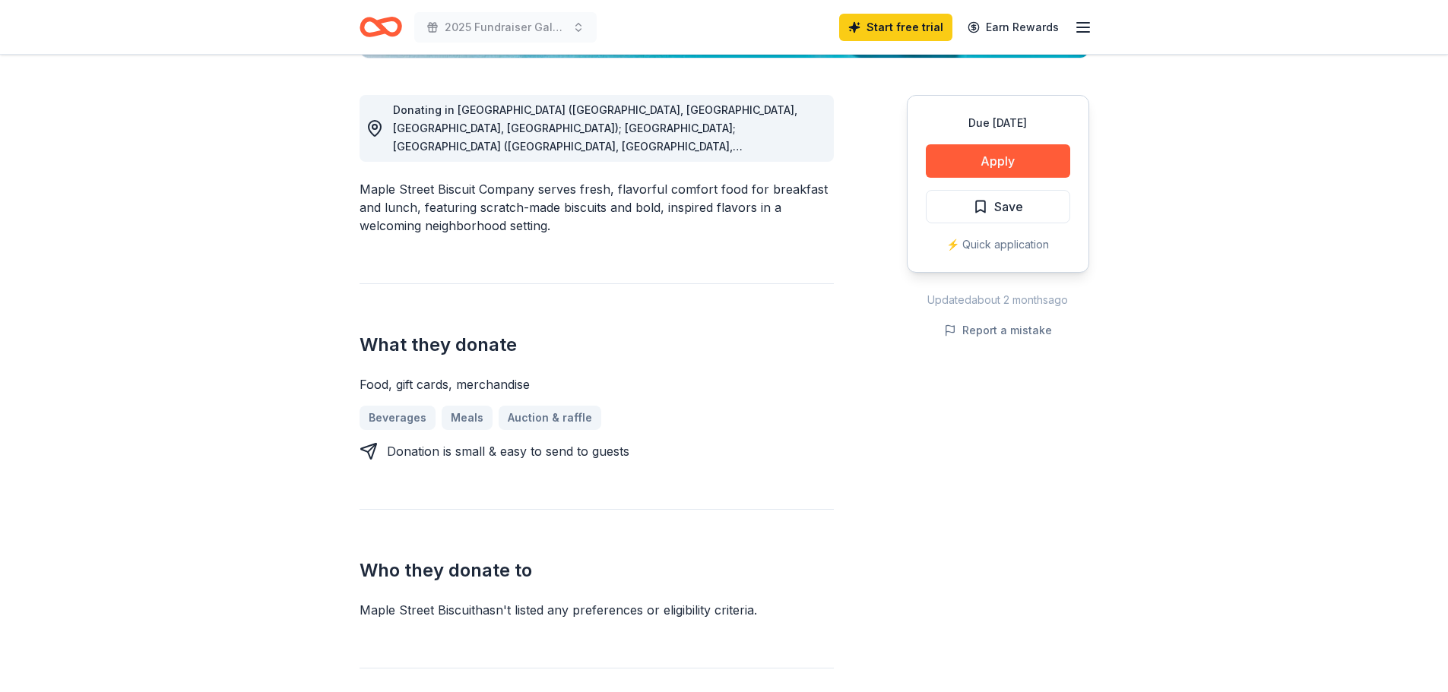
scroll to position [532, 0]
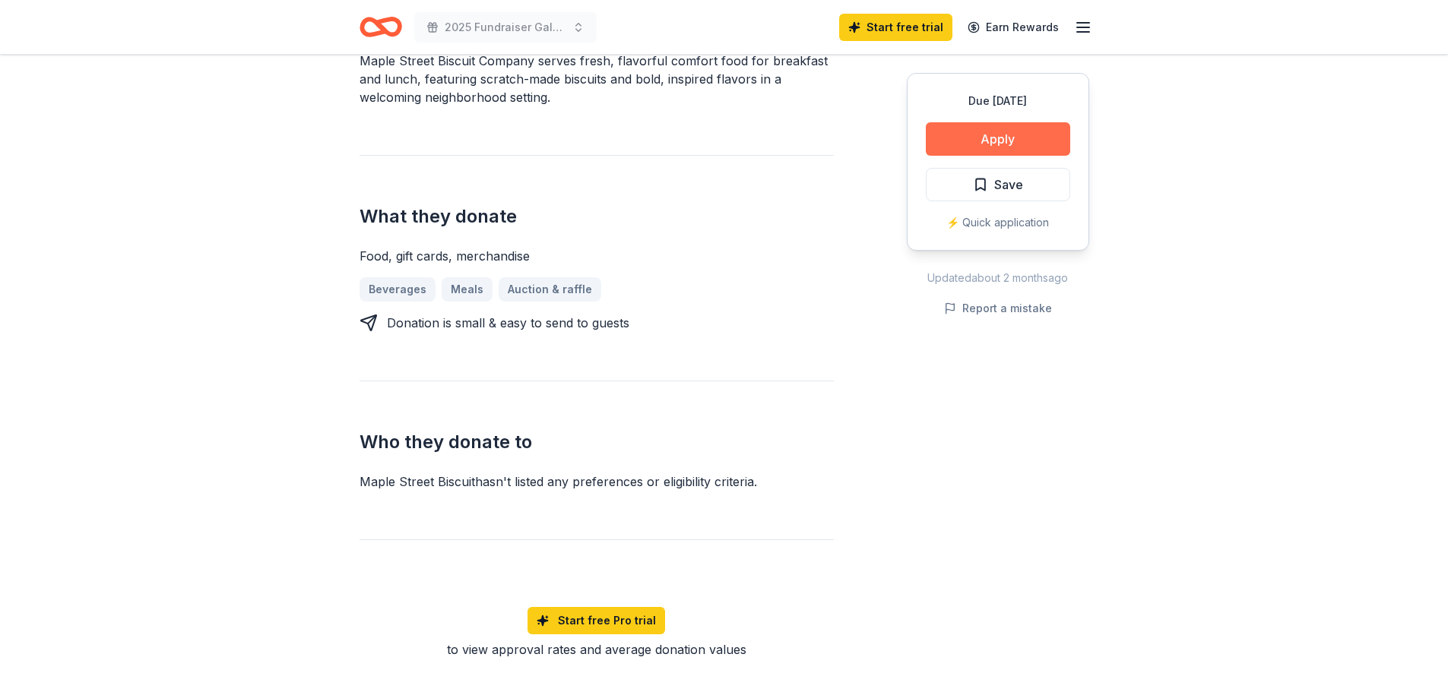
click at [983, 141] on button "Apply" at bounding box center [998, 138] width 144 height 33
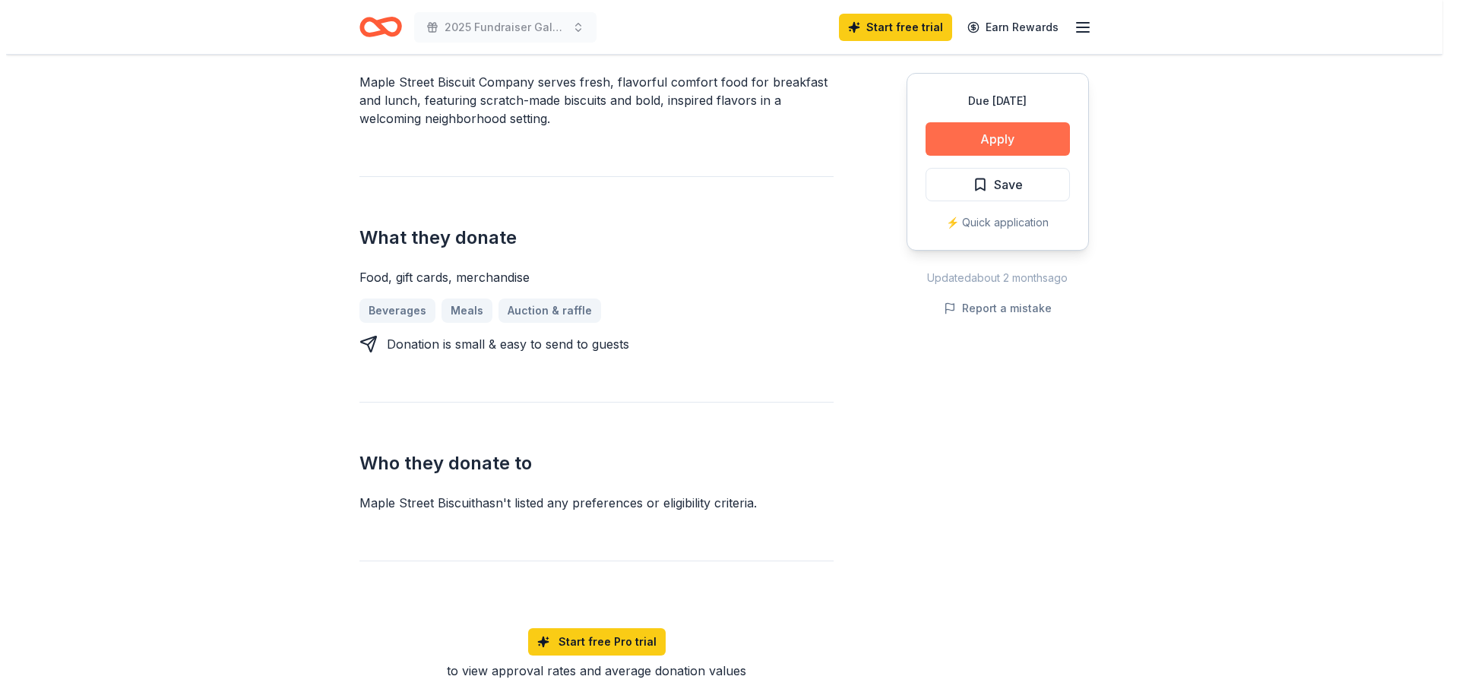
scroll to position [543, 0]
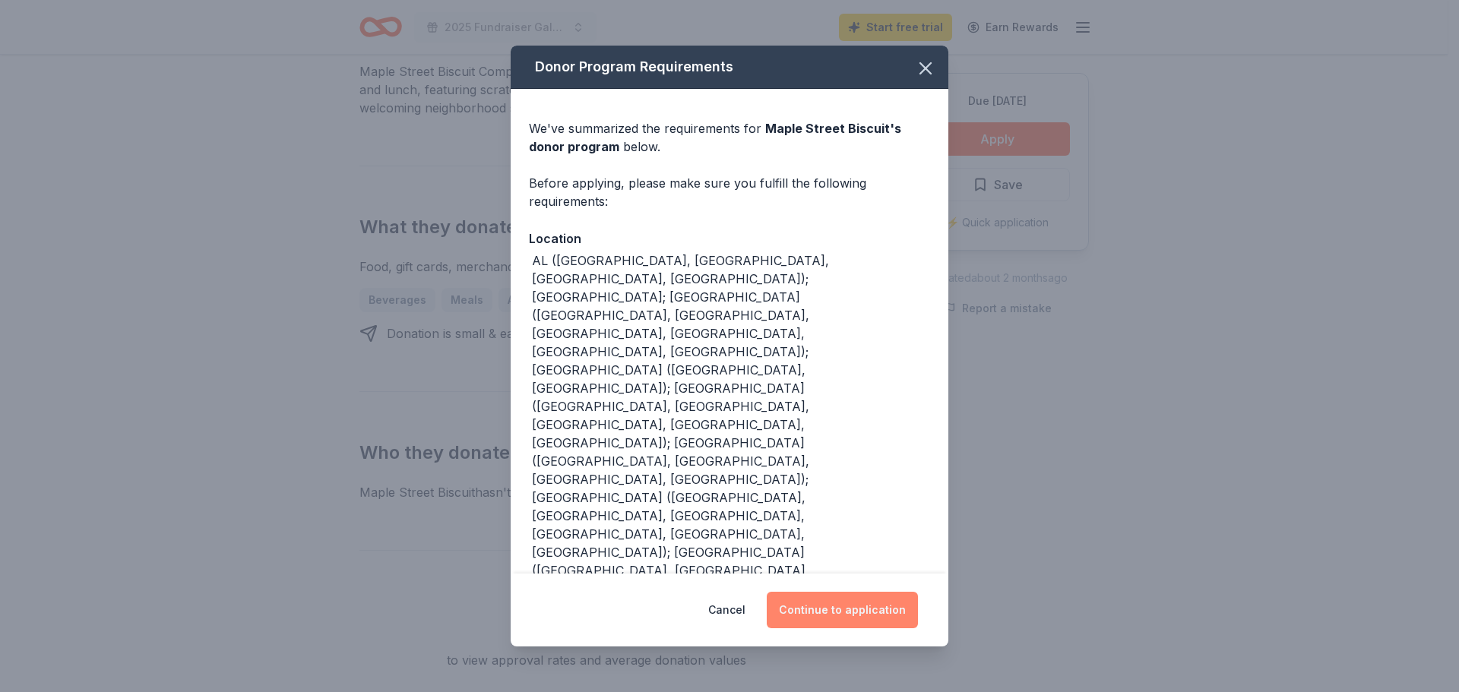
click at [834, 592] on button "Continue to application" at bounding box center [842, 610] width 151 height 36
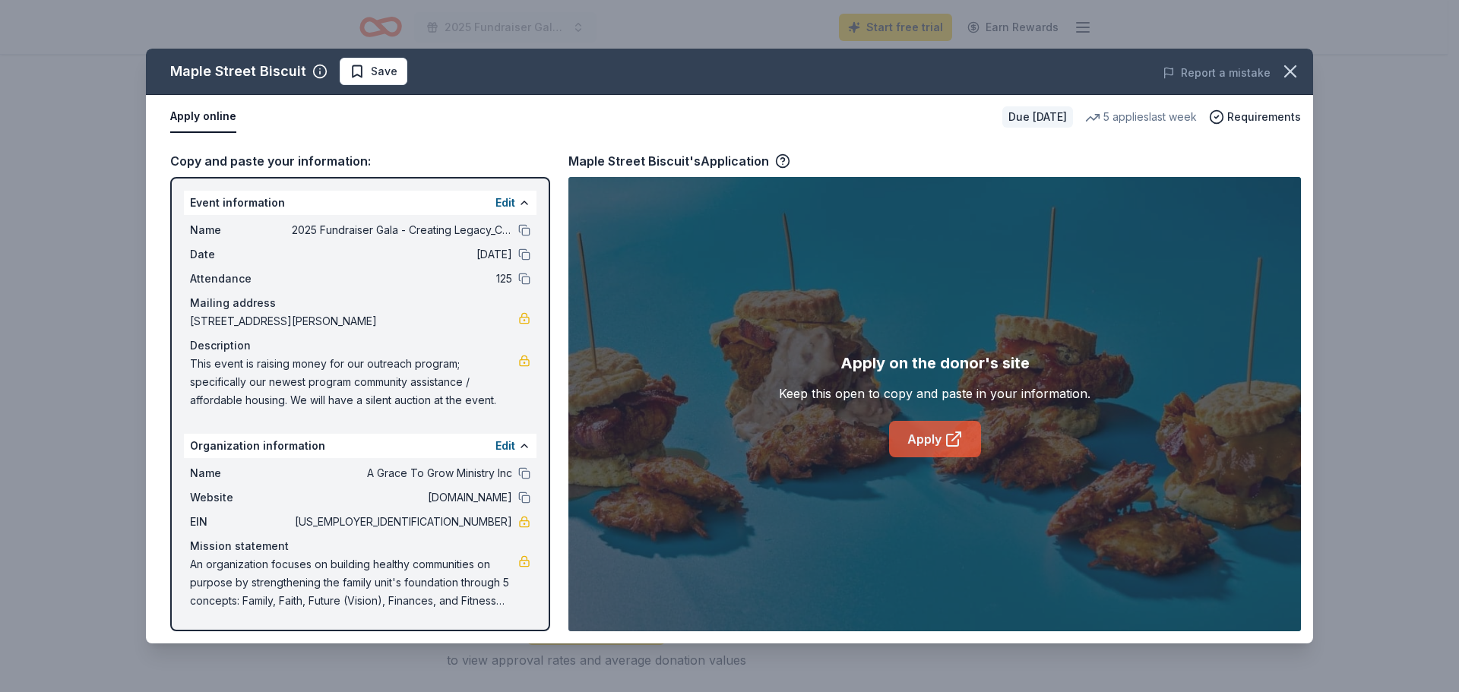
click at [919, 422] on link "Apply" at bounding box center [935, 439] width 92 height 36
click at [876, 392] on div "Keep this open to copy and paste in your information." at bounding box center [935, 394] width 312 height 18
